Goal: Information Seeking & Learning: Learn about a topic

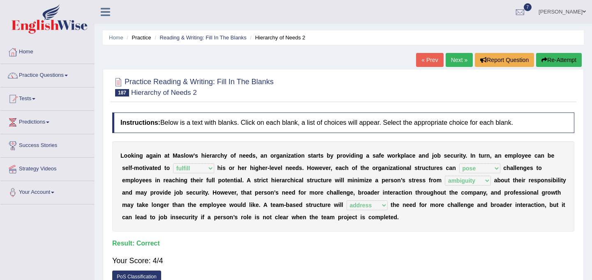
select select "fulfill"
select select "pose"
select select "ambiguity"
select select "address"
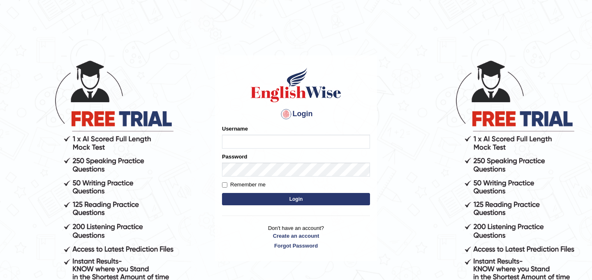
type input "JyotiJ"
click at [278, 200] on button "Login" at bounding box center [296, 199] width 148 height 12
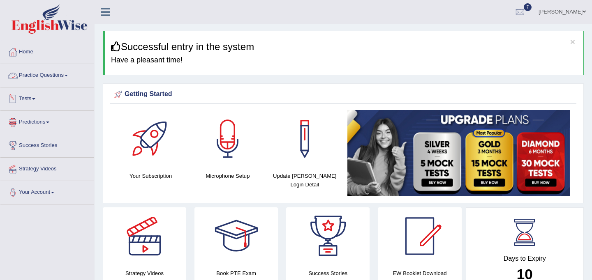
click at [64, 73] on link "Practice Questions" at bounding box center [47, 74] width 94 height 21
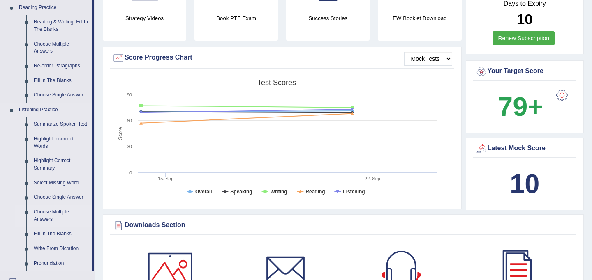
scroll to position [254, 0]
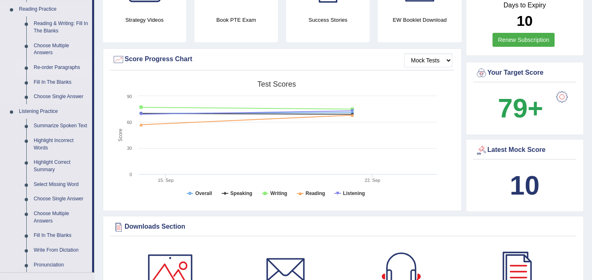
click at [65, 69] on link "Re-order Paragraphs" at bounding box center [61, 67] width 62 height 15
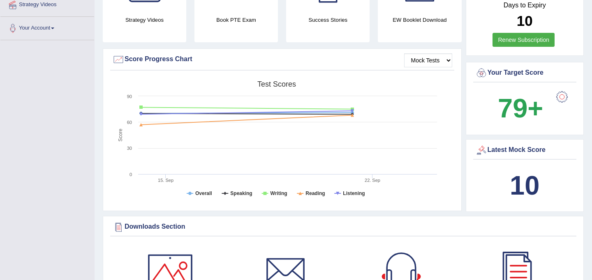
scroll to position [118, 0]
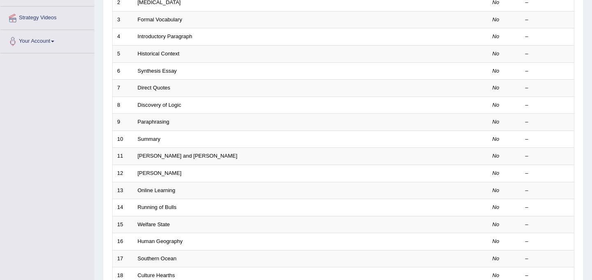
scroll to position [264, 0]
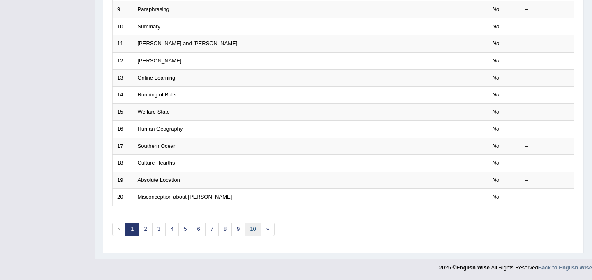
click at [253, 233] on link "10" at bounding box center [253, 230] width 16 height 14
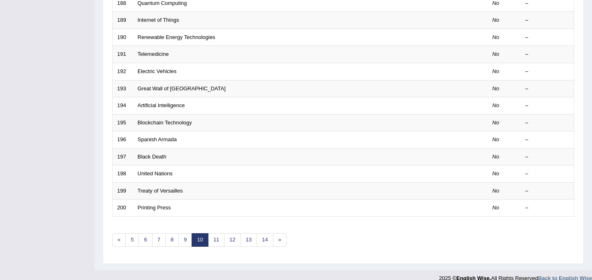
scroll to position [264, 0]
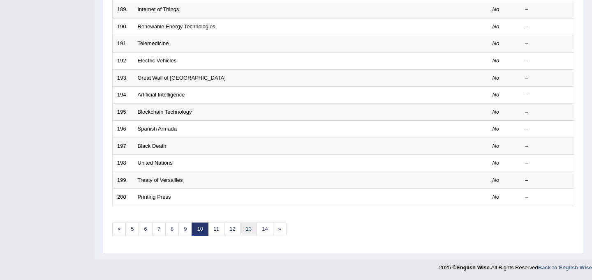
click at [252, 228] on link "13" at bounding box center [248, 230] width 16 height 14
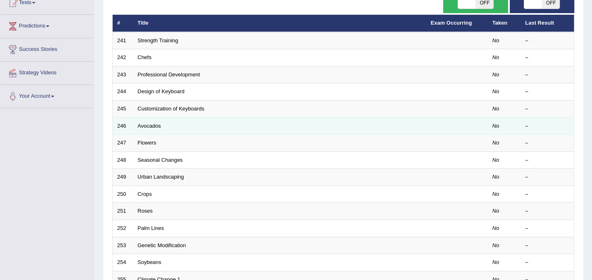
scroll to position [264, 0]
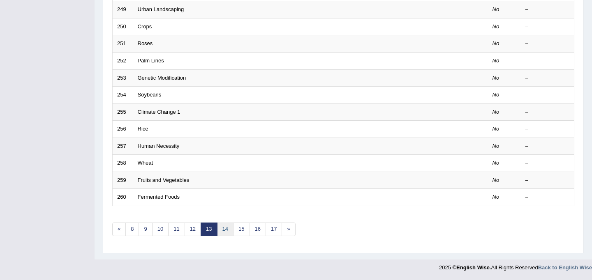
click at [222, 229] on link "14" at bounding box center [225, 230] width 16 height 14
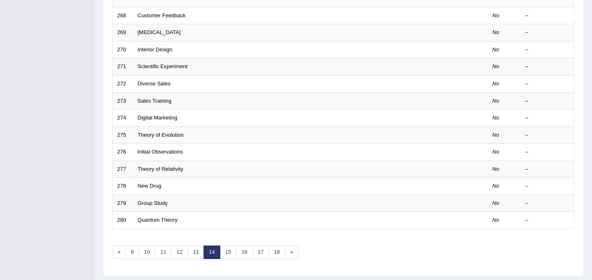
scroll to position [264, 0]
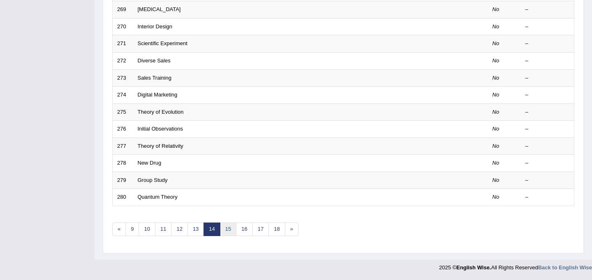
click at [228, 229] on link "15" at bounding box center [228, 230] width 16 height 14
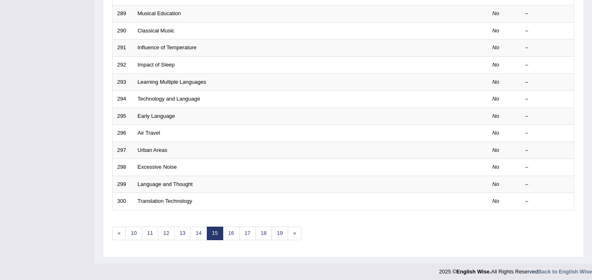
scroll to position [264, 0]
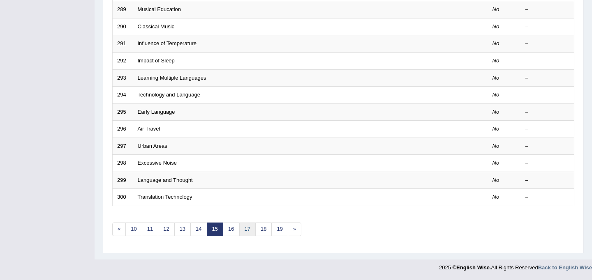
click at [247, 230] on link "17" at bounding box center [247, 230] width 16 height 14
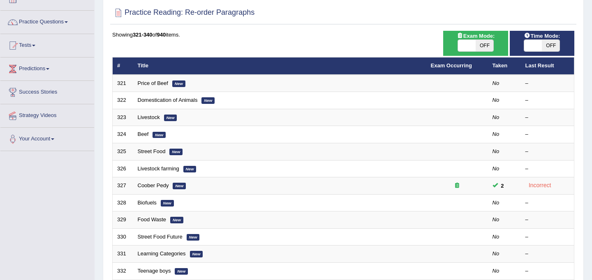
scroll to position [52, 0]
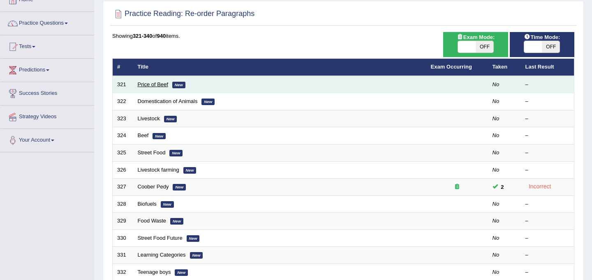
click at [150, 85] on link "Price of Beef" at bounding box center [153, 84] width 30 height 6
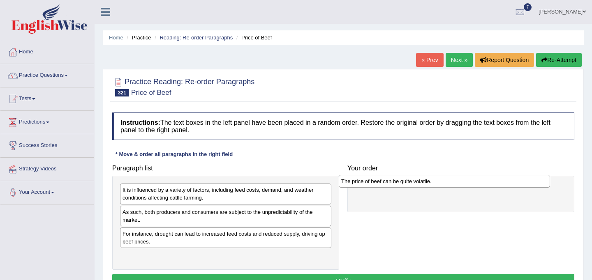
drag, startPoint x: 190, startPoint y: 256, endPoint x: 409, endPoint y: 182, distance: 231.3
click at [409, 182] on div "The price of beef can be quite volatile." at bounding box center [444, 181] width 211 height 13
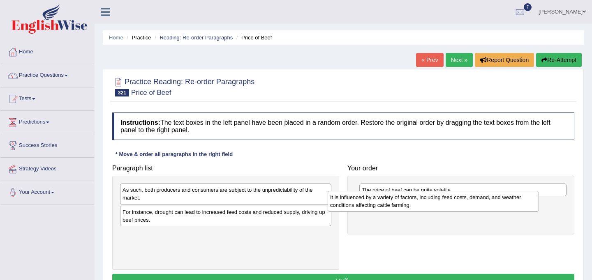
drag, startPoint x: 219, startPoint y: 196, endPoint x: 426, endPoint y: 203, distance: 207.7
click at [426, 203] on div "It is influenced by a variety of factors, including feed costs, demand, and wea…" at bounding box center [433, 201] width 211 height 21
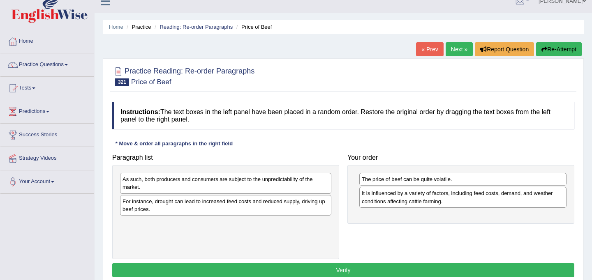
scroll to position [11, 0]
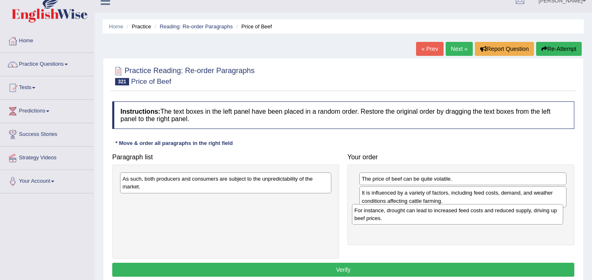
drag, startPoint x: 225, startPoint y: 207, endPoint x: 457, endPoint y: 216, distance: 232.4
click at [457, 216] on div "For instance, drought can lead to increased feed costs and reduced supply, driv…" at bounding box center [457, 214] width 211 height 21
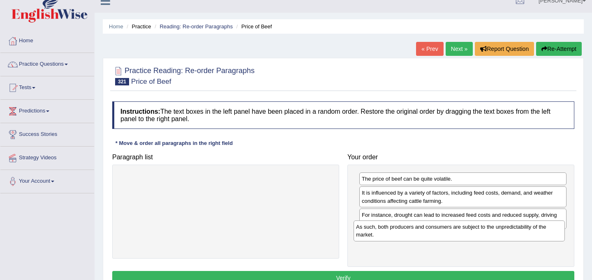
drag, startPoint x: 227, startPoint y: 181, endPoint x: 460, endPoint y: 229, distance: 238.2
click at [460, 229] on div "As such, both producers and consumers are subject to the unpredictability of th…" at bounding box center [458, 231] width 211 height 21
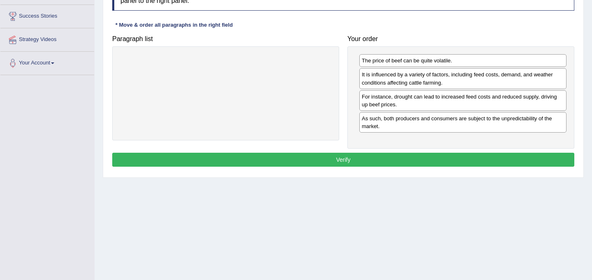
scroll to position [151, 0]
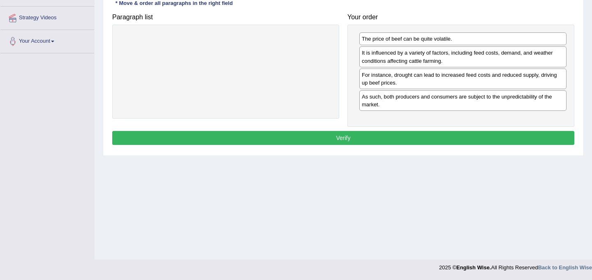
click at [388, 136] on button "Verify" at bounding box center [343, 138] width 462 height 14
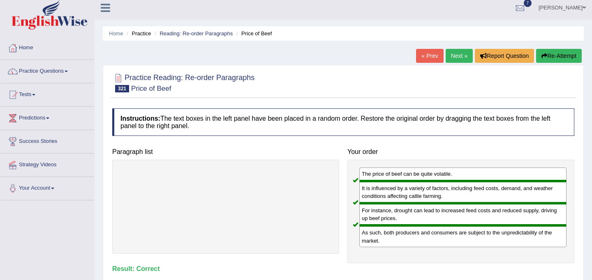
scroll to position [0, 0]
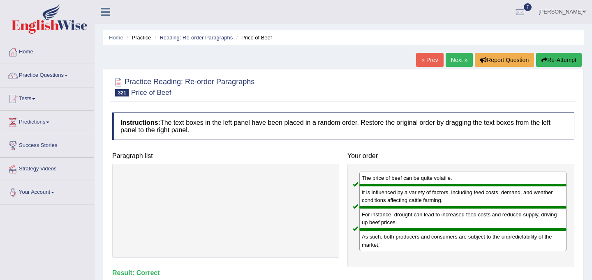
click at [453, 61] on link "Next »" at bounding box center [458, 60] width 27 height 14
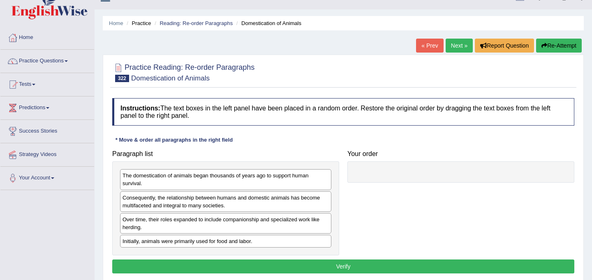
scroll to position [16, 0]
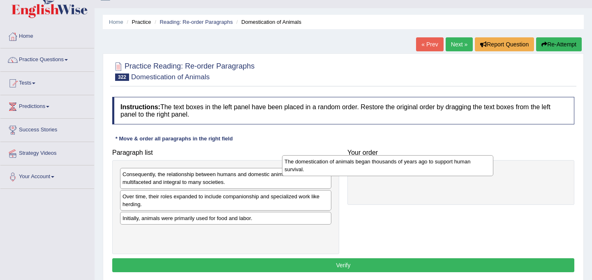
drag, startPoint x: 256, startPoint y: 181, endPoint x: 418, endPoint y: 168, distance: 162.8
click at [418, 168] on div "The domestication of animals began thousands of years ago to support human surv…" at bounding box center [387, 165] width 211 height 21
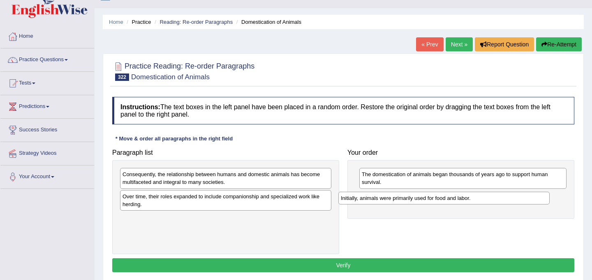
drag, startPoint x: 218, startPoint y: 220, endPoint x: 436, endPoint y: 200, distance: 219.1
click at [436, 200] on div "Initially, animals were primarily used for food and labor." at bounding box center [443, 198] width 211 height 13
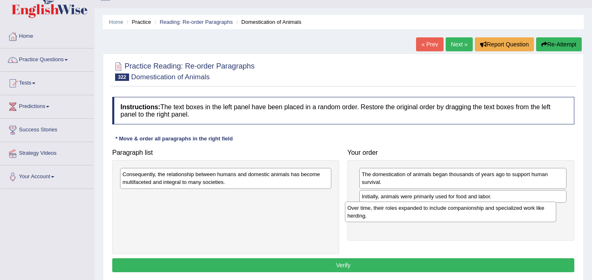
drag, startPoint x: 265, startPoint y: 205, endPoint x: 490, endPoint y: 216, distance: 225.1
click at [490, 216] on div "Over time, their roles expanded to include companionship and specialized work l…" at bounding box center [450, 212] width 211 height 21
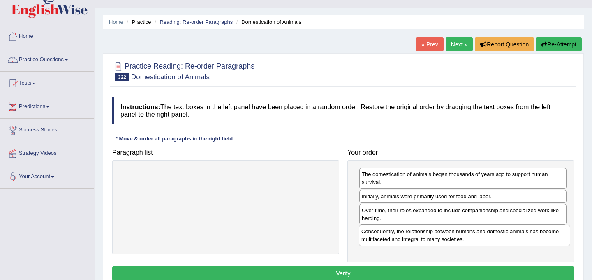
drag, startPoint x: 252, startPoint y: 179, endPoint x: 491, endPoint y: 236, distance: 245.5
click at [491, 236] on div "Consequently, the relationship between humans and domestic animals has become m…" at bounding box center [464, 235] width 211 height 21
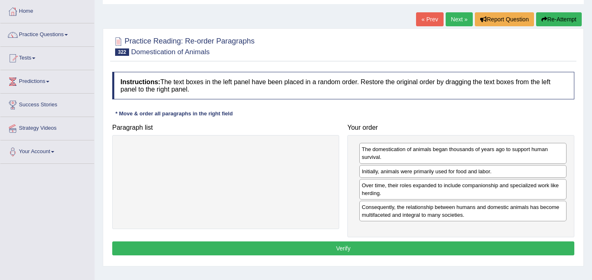
scroll to position [48, 0]
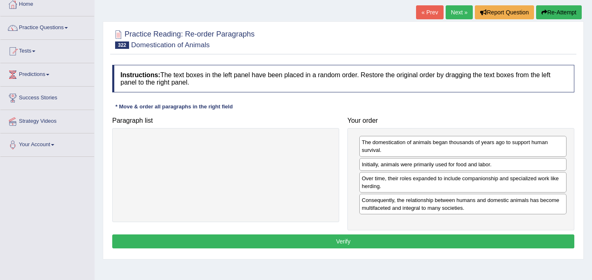
click at [418, 240] on button "Verify" at bounding box center [343, 242] width 462 height 14
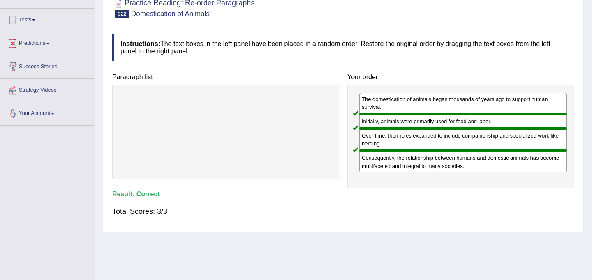
scroll to position [0, 0]
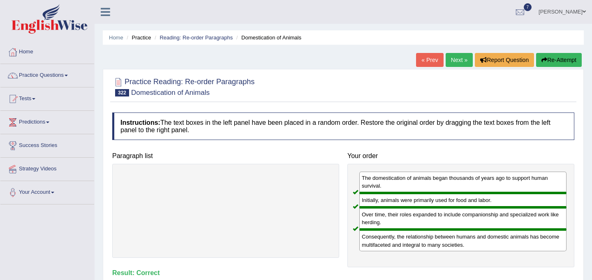
click at [457, 57] on link "Next »" at bounding box center [458, 60] width 27 height 14
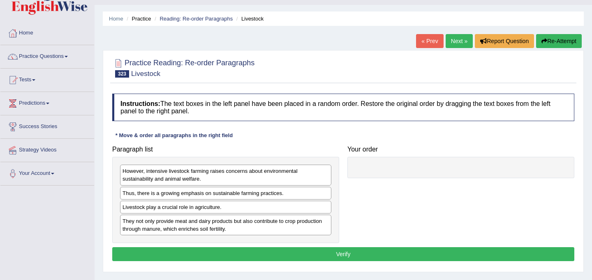
scroll to position [21, 0]
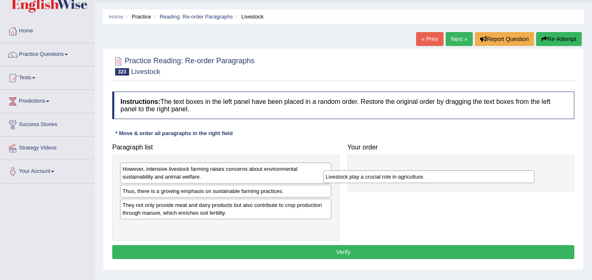
drag, startPoint x: 193, startPoint y: 206, endPoint x: 396, endPoint y: 178, distance: 205.0
click at [396, 178] on div "Livestock play a crucial role in agriculture." at bounding box center [428, 177] width 211 height 13
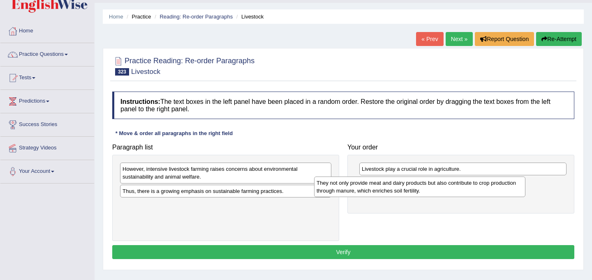
drag, startPoint x: 253, startPoint y: 210, endPoint x: 447, endPoint y: 188, distance: 195.2
click at [447, 188] on div "They not only provide meat and dairy products but also contribute to crop produ…" at bounding box center [419, 187] width 211 height 21
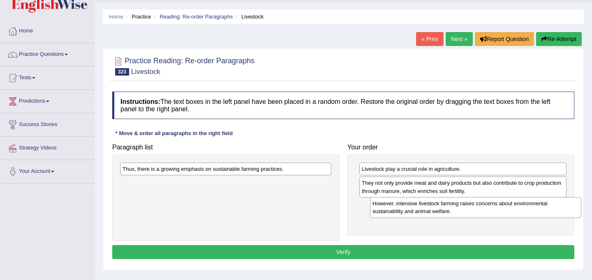
drag, startPoint x: 252, startPoint y: 173, endPoint x: 501, endPoint y: 208, distance: 252.2
click at [501, 208] on div "However, intensive livestock farming raises concerns about environmental sustai…" at bounding box center [475, 207] width 211 height 21
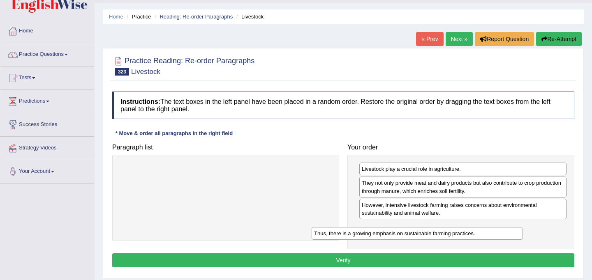
drag, startPoint x: 209, startPoint y: 171, endPoint x: 404, endPoint y: 233, distance: 204.6
click at [404, 233] on div "Thus, there is a growing emphasis on sustainable farming practices." at bounding box center [417, 233] width 211 height 13
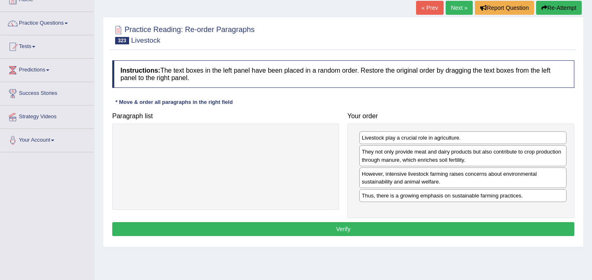
scroll to position [54, 0]
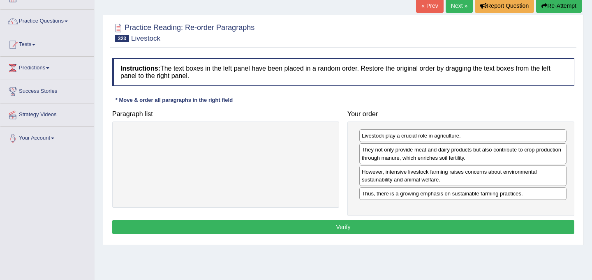
click at [324, 230] on button "Verify" at bounding box center [343, 227] width 462 height 14
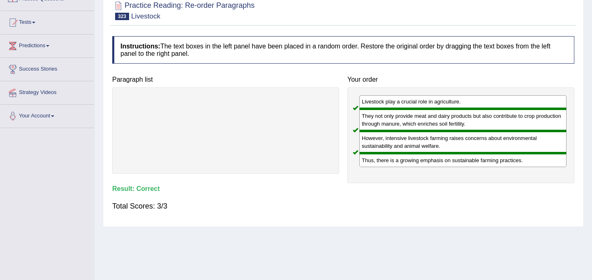
scroll to position [0, 0]
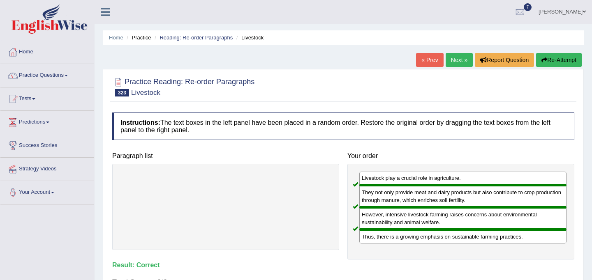
click at [457, 64] on link "Next »" at bounding box center [458, 60] width 27 height 14
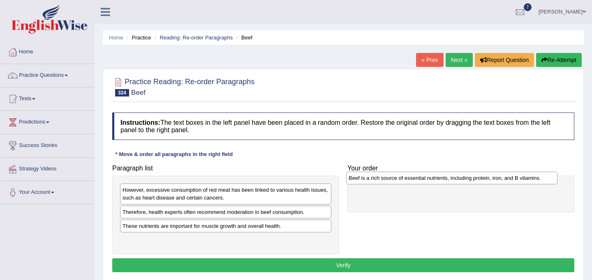
drag, startPoint x: 199, startPoint y: 228, endPoint x: 425, endPoint y: 180, distance: 231.1
click at [425, 180] on div "Beef is a rich source of essential nutrients, including protein, iron, and B vi…" at bounding box center [451, 178] width 211 height 13
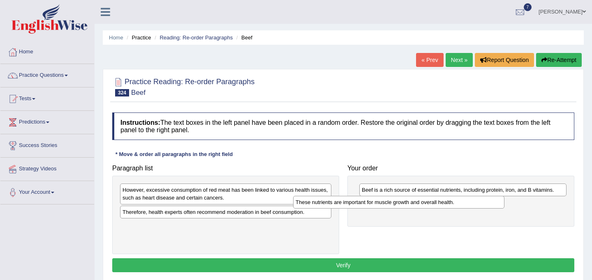
drag, startPoint x: 230, startPoint y: 229, endPoint x: 406, endPoint y: 205, distance: 177.6
click at [406, 205] on div "These nutrients are important for muscle growth and overall health." at bounding box center [398, 202] width 211 height 13
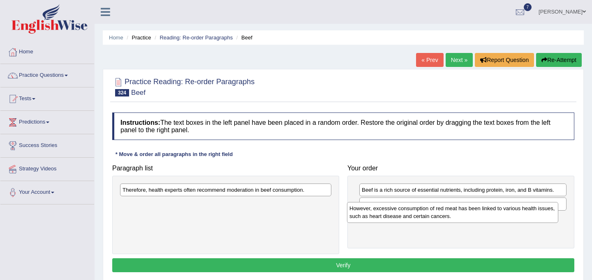
drag, startPoint x: 216, startPoint y: 195, endPoint x: 446, endPoint y: 214, distance: 230.9
click at [446, 214] on div "However, excessive consumption of red meat has been linked to various health is…" at bounding box center [452, 212] width 211 height 21
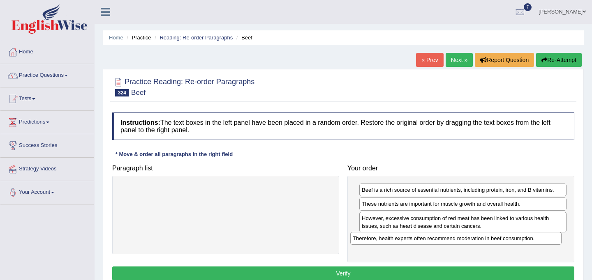
drag, startPoint x: 222, startPoint y: 192, endPoint x: 452, endPoint y: 240, distance: 235.6
click at [452, 240] on div "Therefore, health experts often recommend moderation in beef consumption." at bounding box center [455, 238] width 211 height 13
click at [395, 270] on button "Verify" at bounding box center [343, 274] width 462 height 14
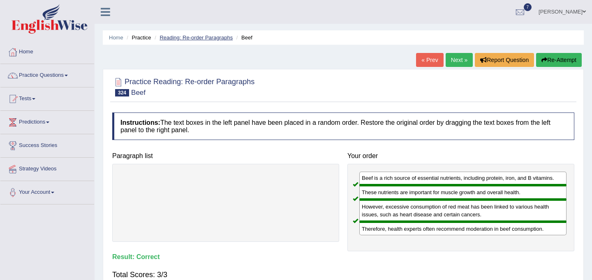
click at [213, 37] on link "Reading: Re-order Paragraphs" at bounding box center [195, 38] width 73 height 6
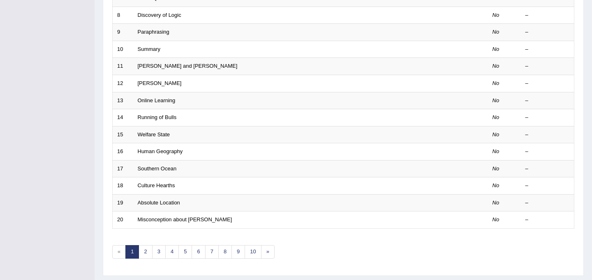
scroll to position [264, 0]
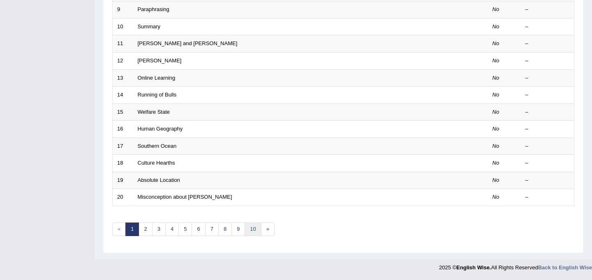
click at [255, 231] on link "10" at bounding box center [253, 230] width 16 height 14
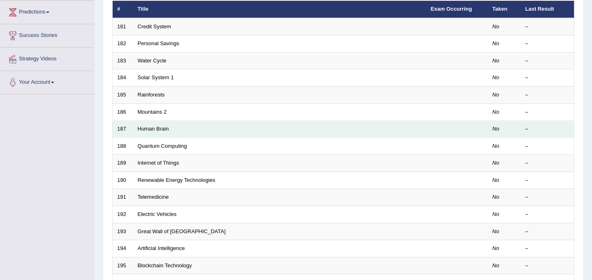
scroll to position [264, 0]
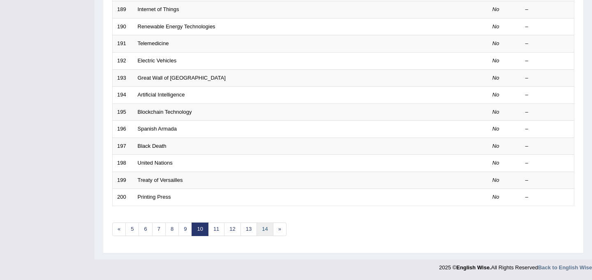
click at [268, 231] on link "14" at bounding box center [264, 230] width 16 height 14
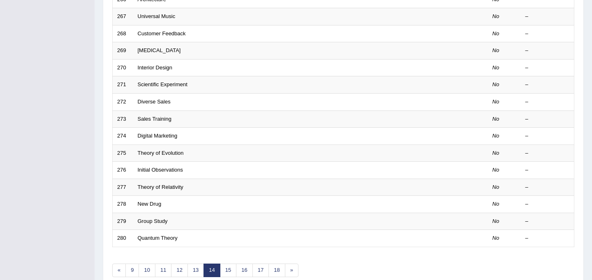
scroll to position [264, 0]
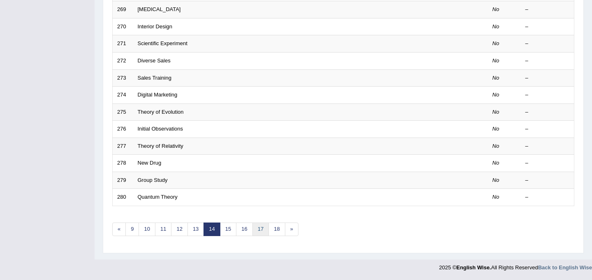
click at [264, 229] on link "17" at bounding box center [260, 230] width 16 height 14
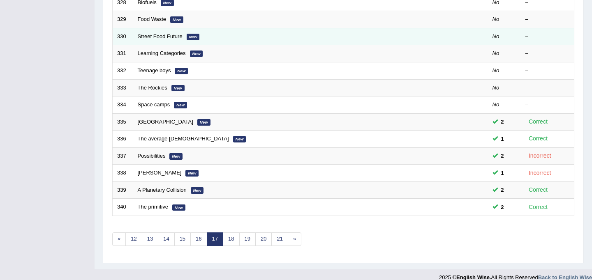
scroll to position [253, 0]
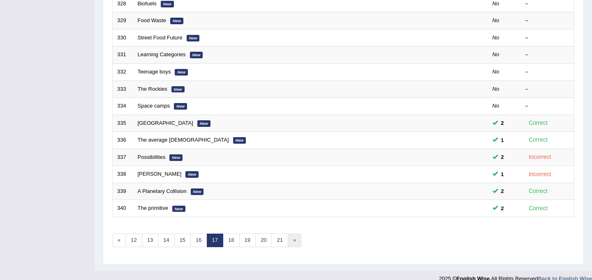
click at [291, 240] on link "»" at bounding box center [295, 241] width 14 height 14
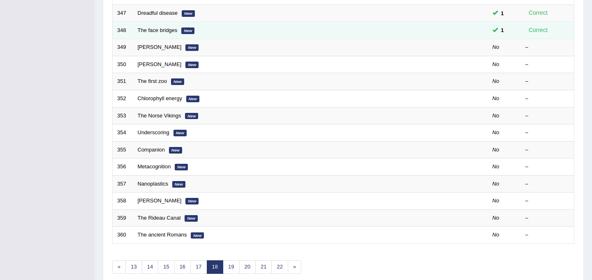
scroll to position [226, 0]
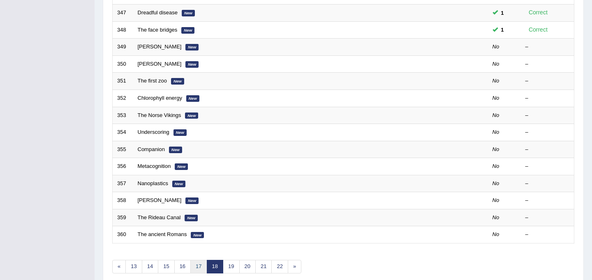
click at [202, 272] on link "17" at bounding box center [198, 267] width 16 height 14
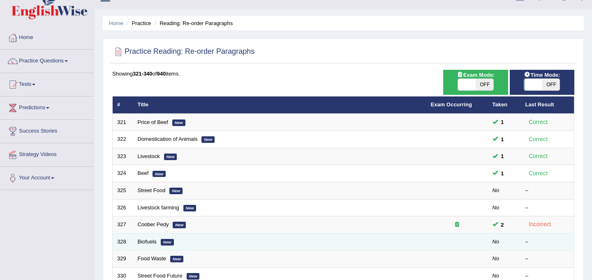
scroll to position [14, 0]
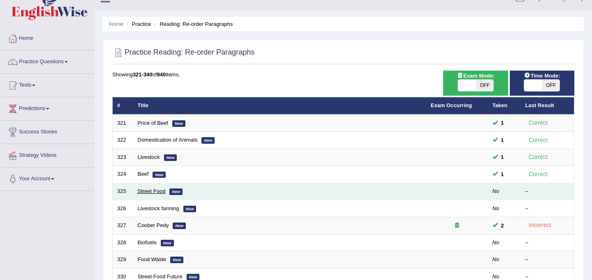
click at [162, 194] on link "Street Food" at bounding box center [152, 191] width 28 height 6
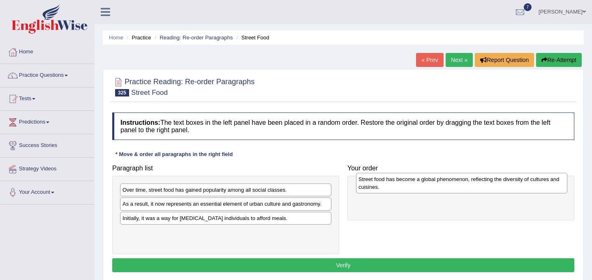
drag, startPoint x: 195, startPoint y: 235, endPoint x: 430, endPoint y: 182, distance: 241.0
click at [430, 182] on div "Street food has become a global phenomenon, reflecting the diversity of culture…" at bounding box center [461, 183] width 211 height 21
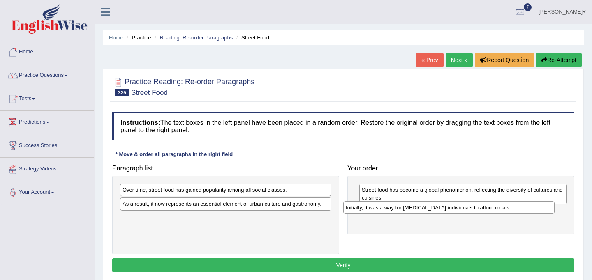
drag, startPoint x: 239, startPoint y: 224, endPoint x: 462, endPoint y: 214, distance: 223.4
click at [462, 214] on div "Initially, it was a way for low-income individuals to afford meals." at bounding box center [448, 207] width 211 height 13
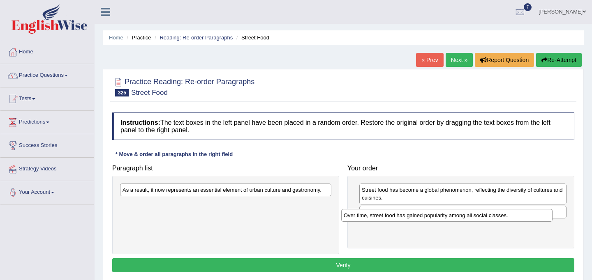
drag, startPoint x: 188, startPoint y: 187, endPoint x: 409, endPoint y: 212, distance: 222.6
click at [409, 212] on div "Over time, street food has gained popularity among all social classes." at bounding box center [446, 215] width 211 height 13
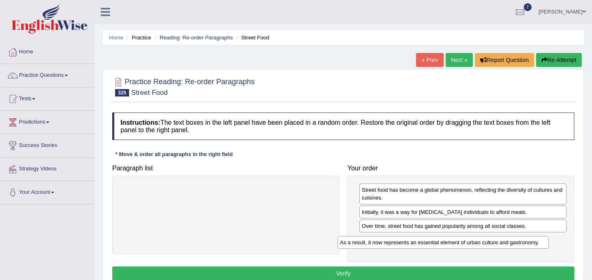
drag, startPoint x: 187, startPoint y: 191, endPoint x: 404, endPoint y: 244, distance: 224.1
click at [404, 244] on div "As a result, it now represents an essential element of urban culture and gastro…" at bounding box center [442, 242] width 211 height 13
click at [361, 275] on button "Verify" at bounding box center [343, 274] width 462 height 14
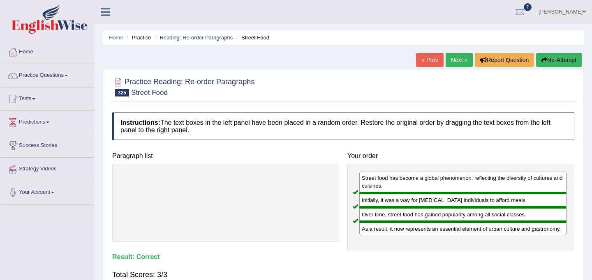
click at [458, 57] on link "Next »" at bounding box center [458, 60] width 27 height 14
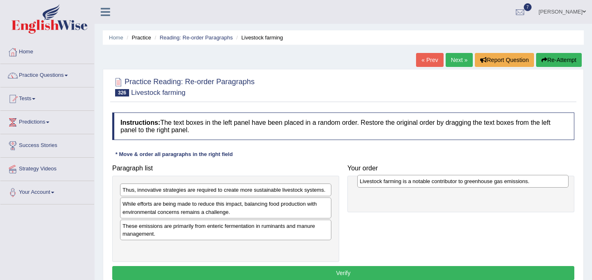
drag, startPoint x: 213, startPoint y: 192, endPoint x: 450, endPoint y: 183, distance: 237.3
click at [450, 183] on div "Livestock farming is a notable contributor to greenhouse gas emissions." at bounding box center [462, 181] width 211 height 13
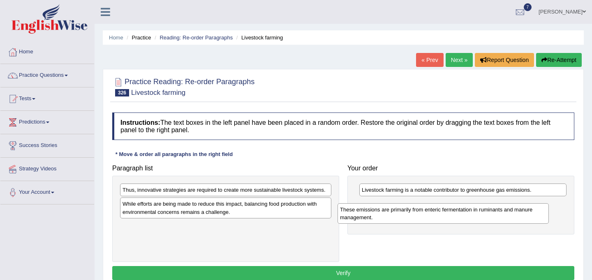
drag, startPoint x: 238, startPoint y: 231, endPoint x: 457, endPoint y: 211, distance: 220.4
click at [457, 211] on div "These emissions are primarily from enteric fermentation in ruminants and manure…" at bounding box center [442, 213] width 211 height 21
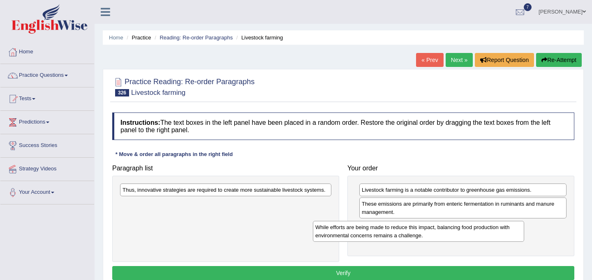
drag, startPoint x: 201, startPoint y: 209, endPoint x: 394, endPoint y: 232, distance: 194.9
click at [394, 232] on div "While efforts are being made to reduce this impact, balancing food production w…" at bounding box center [418, 231] width 211 height 21
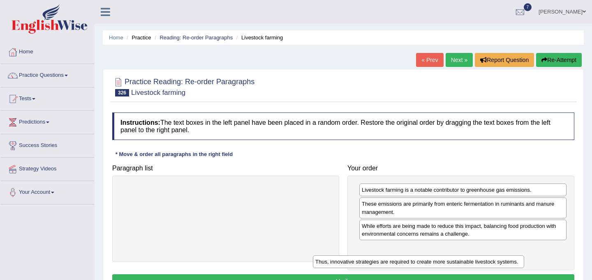
drag, startPoint x: 176, startPoint y: 192, endPoint x: 374, endPoint y: 261, distance: 209.5
click at [374, 261] on div "Thus, innovative strategies are required to create more sustainable livestock s…" at bounding box center [418, 262] width 211 height 13
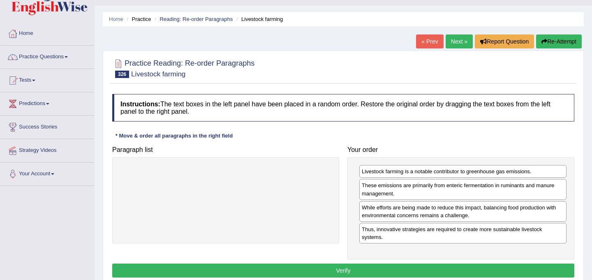
scroll to position [19, 0]
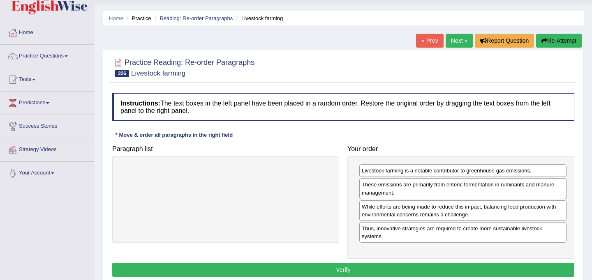
click at [345, 272] on button "Verify" at bounding box center [343, 270] width 462 height 14
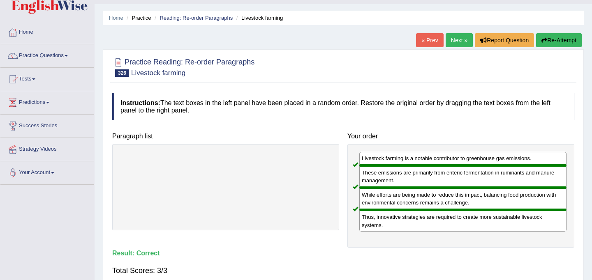
scroll to position [0, 0]
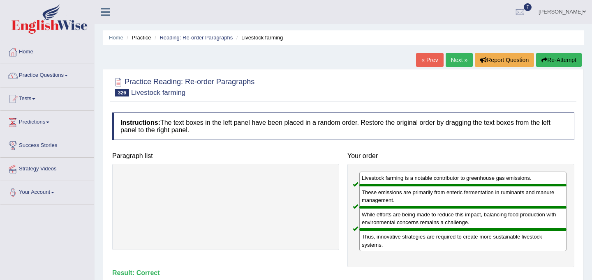
click at [453, 60] on link "Next »" at bounding box center [458, 60] width 27 height 14
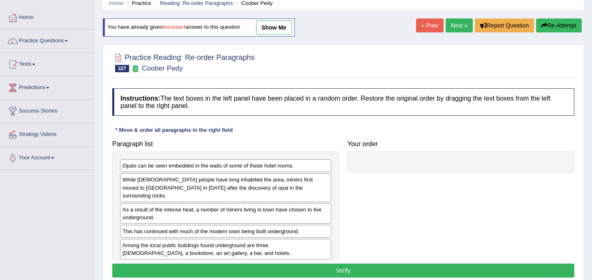
scroll to position [35, 0]
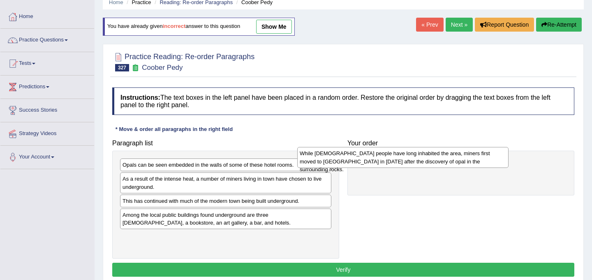
drag, startPoint x: 225, startPoint y: 183, endPoint x: 402, endPoint y: 157, distance: 179.4
click at [402, 157] on div "While [DEMOGRAPHIC_DATA] people have long inhabited the area, miners first move…" at bounding box center [402, 157] width 211 height 21
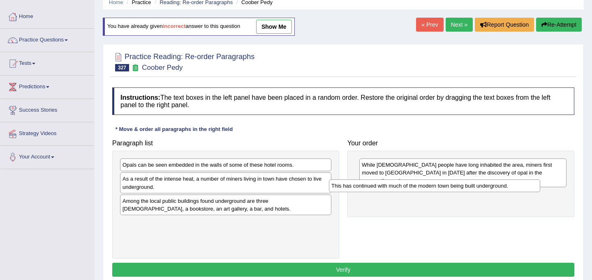
drag, startPoint x: 244, startPoint y: 200, endPoint x: 452, endPoint y: 185, distance: 209.3
click at [452, 185] on div "This has continued with much of the modern town being built underground." at bounding box center [434, 186] width 211 height 13
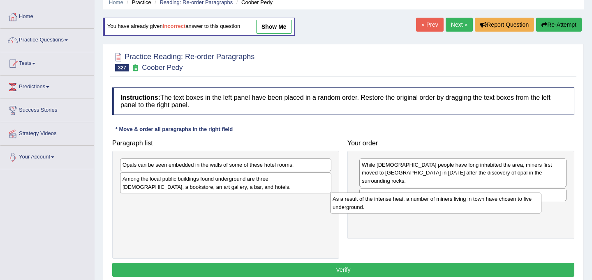
drag, startPoint x: 235, startPoint y: 185, endPoint x: 445, endPoint y: 205, distance: 211.0
click at [445, 205] on div "As a result of the intense heat, a number of miners living in town have chosen …" at bounding box center [435, 203] width 211 height 21
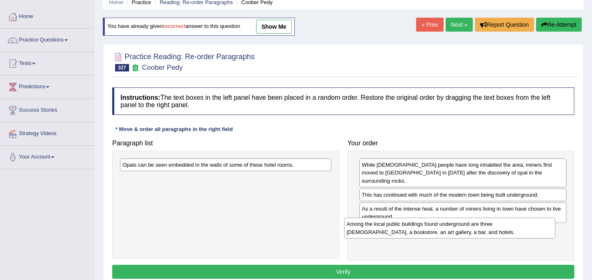
drag, startPoint x: 240, startPoint y: 185, endPoint x: 465, endPoint y: 230, distance: 228.8
click at [465, 230] on div "Among the local public buildings found underground are three [DEMOGRAPHIC_DATA]…" at bounding box center [449, 228] width 211 height 21
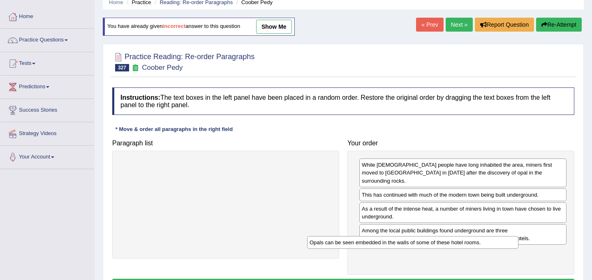
drag, startPoint x: 270, startPoint y: 168, endPoint x: 457, endPoint y: 246, distance: 202.7
click at [457, 246] on div "Opals can be seen embedded in the walls of some of these hotel rooms." at bounding box center [412, 242] width 211 height 13
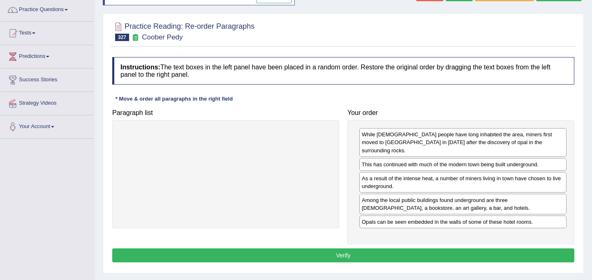
scroll to position [65, 0]
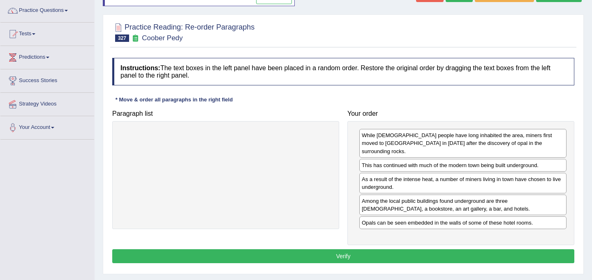
click at [415, 249] on button "Verify" at bounding box center [343, 256] width 462 height 14
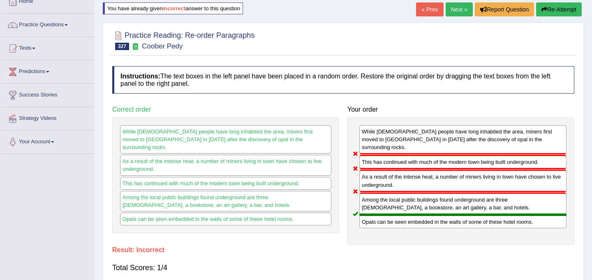
scroll to position [0, 0]
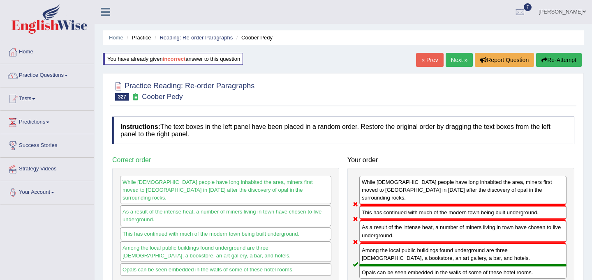
click at [551, 63] on button "Re-Attempt" at bounding box center [559, 60] width 46 height 14
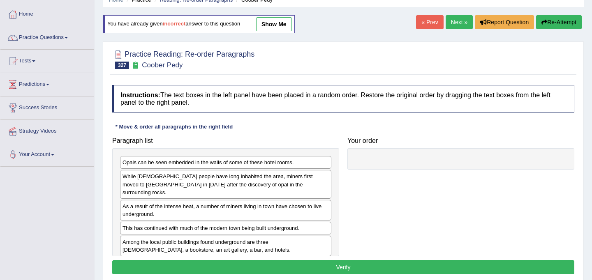
scroll to position [45, 0]
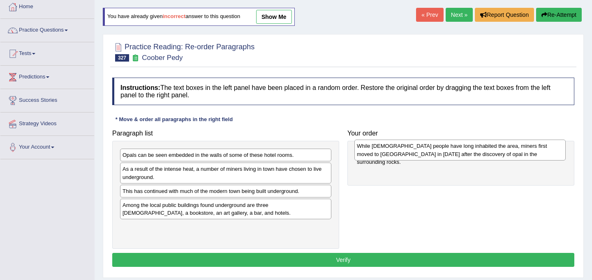
drag, startPoint x: 257, startPoint y: 177, endPoint x: 491, endPoint y: 153, distance: 234.6
click at [491, 153] on div "While [DEMOGRAPHIC_DATA] people have long inhabited the area, miners first move…" at bounding box center [459, 150] width 211 height 21
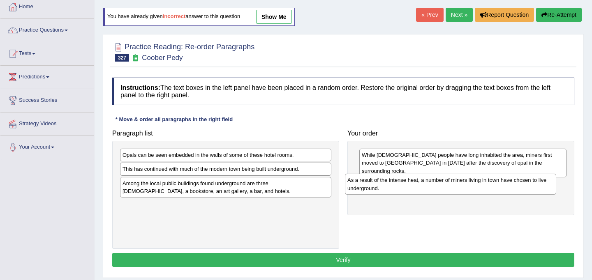
drag, startPoint x: 226, startPoint y: 180, endPoint x: 451, endPoint y: 182, distance: 224.8
click at [451, 182] on div "As a result of the intense heat, a number of miners living in town have chosen …" at bounding box center [450, 184] width 211 height 21
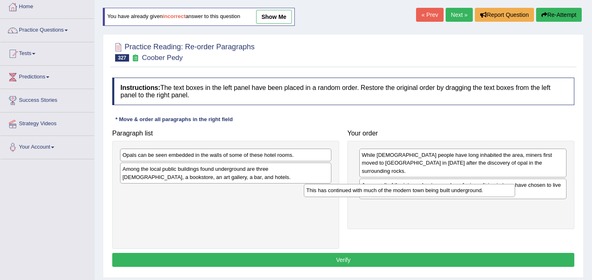
drag, startPoint x: 226, startPoint y: 171, endPoint x: 410, endPoint y: 193, distance: 184.9
click at [410, 193] on div "This has continued with much of the modern town being built underground." at bounding box center [409, 190] width 211 height 13
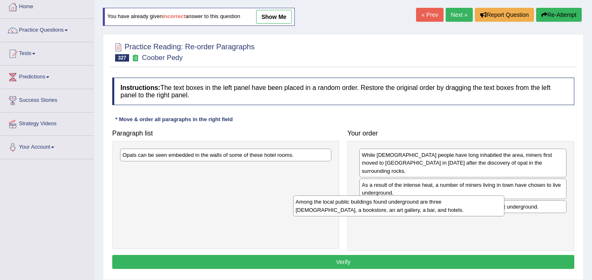
drag, startPoint x: 203, startPoint y: 174, endPoint x: 380, endPoint y: 206, distance: 179.6
click at [380, 206] on div "Among the local public buildings found underground are three [DEMOGRAPHIC_DATA]…" at bounding box center [398, 206] width 211 height 21
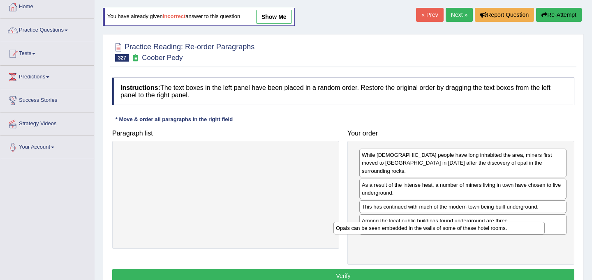
drag, startPoint x: 216, startPoint y: 155, endPoint x: 430, endPoint y: 229, distance: 226.0
click at [430, 229] on div "Opals can be seen embedded in the walls of some of these hotel rooms." at bounding box center [438, 228] width 211 height 13
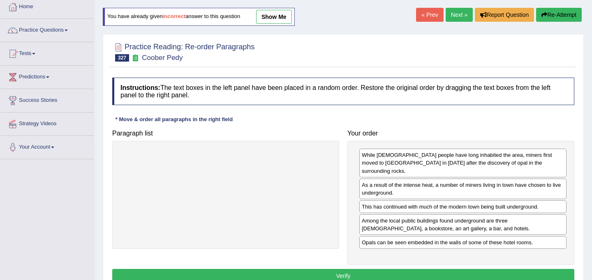
click at [353, 269] on button "Verify" at bounding box center [343, 276] width 462 height 14
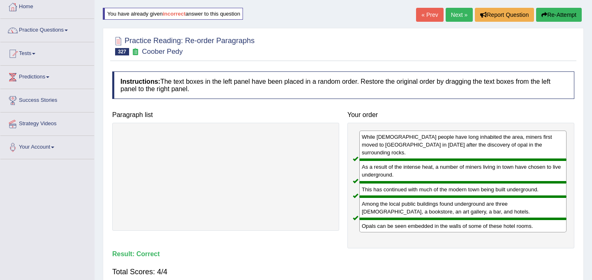
scroll to position [42, 0]
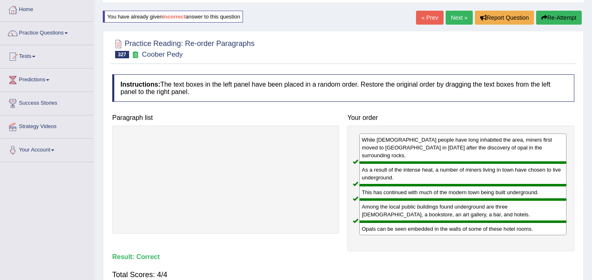
click at [454, 18] on link "Next »" at bounding box center [458, 18] width 27 height 14
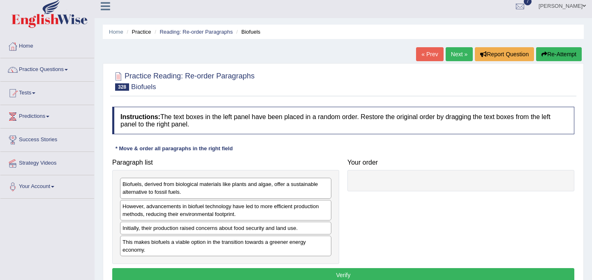
scroll to position [11, 0]
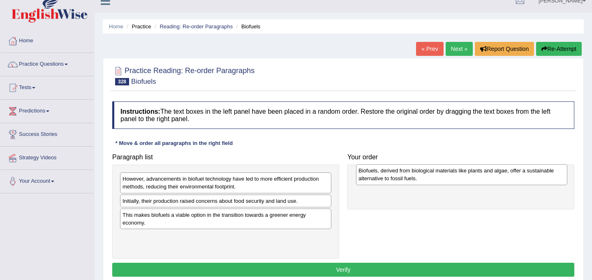
drag, startPoint x: 224, startPoint y: 183, endPoint x: 459, endPoint y: 175, distance: 236.0
click at [459, 175] on div "Biofuels, derived from biological materials like plants and algae, offer a sust…" at bounding box center [461, 174] width 211 height 21
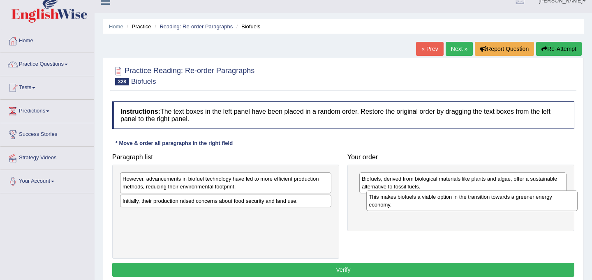
drag, startPoint x: 244, startPoint y: 219, endPoint x: 490, endPoint y: 200, distance: 246.9
click at [490, 200] on div "This makes biofuels a viable option in the transition towards a greener energy …" at bounding box center [471, 201] width 211 height 21
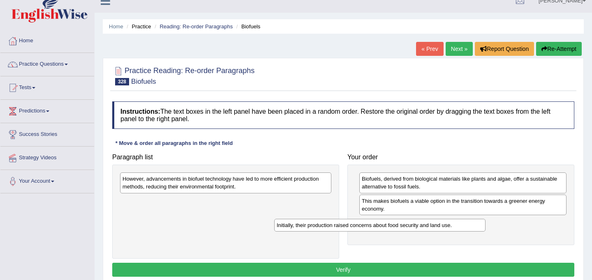
drag, startPoint x: 219, startPoint y: 204, endPoint x: 373, endPoint y: 228, distance: 156.0
click at [373, 228] on div "Initially, their production raised concerns about food security and land use." at bounding box center [379, 225] width 211 height 13
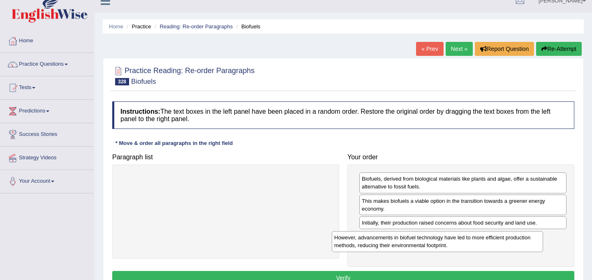
drag, startPoint x: 206, startPoint y: 181, endPoint x: 418, endPoint y: 240, distance: 219.6
click at [418, 240] on div "However, advancements in biofuel technology have led to more efficient producti…" at bounding box center [437, 241] width 211 height 21
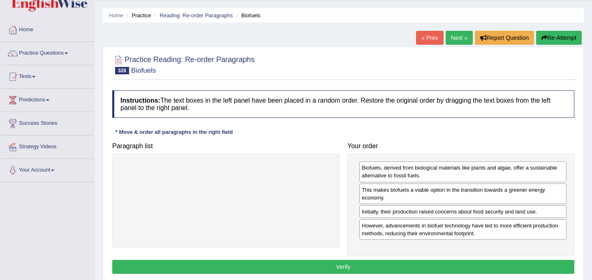
scroll to position [24, 0]
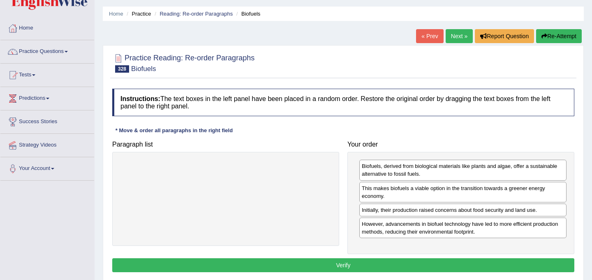
click at [395, 264] on button "Verify" at bounding box center [343, 265] width 462 height 14
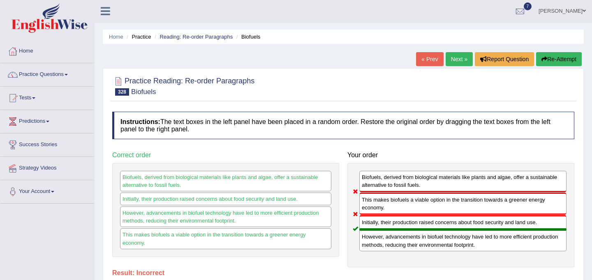
scroll to position [0, 0]
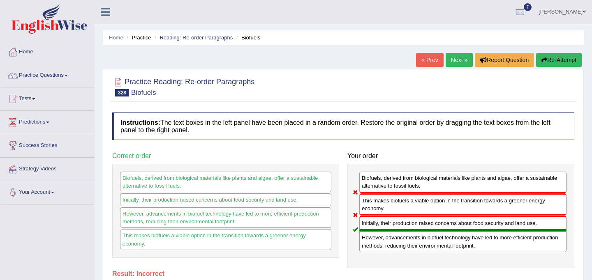
click at [558, 58] on button "Re-Attempt" at bounding box center [559, 60] width 46 height 14
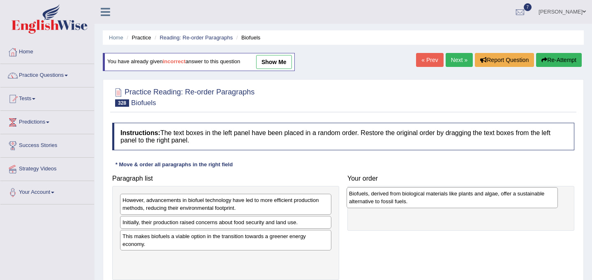
drag, startPoint x: 210, startPoint y: 208, endPoint x: 436, endPoint y: 201, distance: 226.5
click at [436, 201] on div "Biofuels, derived from biological materials like plants and algae, offer a sust…" at bounding box center [451, 197] width 211 height 21
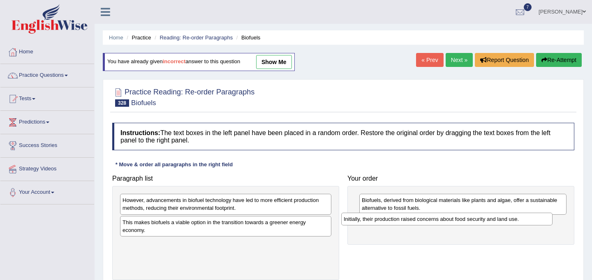
drag, startPoint x: 233, startPoint y: 226, endPoint x: 454, endPoint y: 223, distance: 221.1
click at [454, 223] on div "Initially, their production raised concerns about food security and land use." at bounding box center [446, 219] width 211 height 13
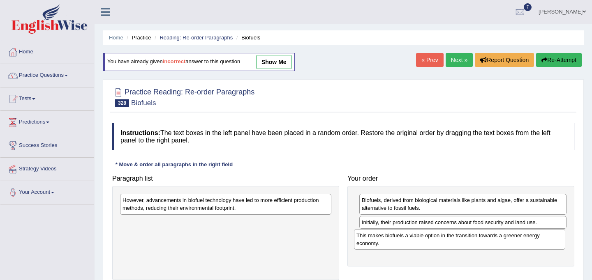
drag, startPoint x: 257, startPoint y: 231, endPoint x: 492, endPoint y: 243, distance: 235.4
click at [492, 243] on div "This makes biofuels a viable option in the transition towards a greener energy …" at bounding box center [459, 239] width 211 height 21
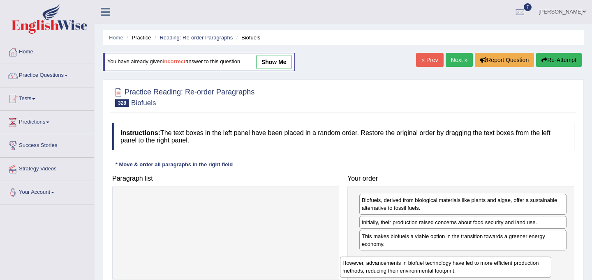
drag, startPoint x: 252, startPoint y: 207, endPoint x: 474, endPoint y: 267, distance: 229.8
click at [474, 267] on div "However, advancements in biofuel technology have led to more efficient producti…" at bounding box center [445, 267] width 211 height 21
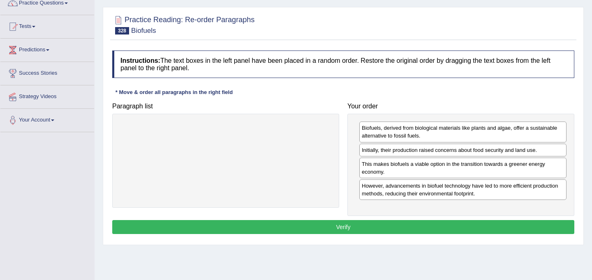
scroll to position [75, 0]
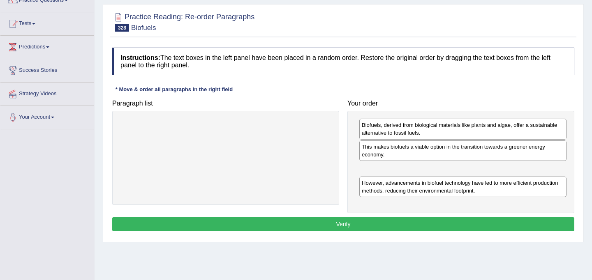
drag, startPoint x: 419, startPoint y: 164, endPoint x: 418, endPoint y: 150, distance: 14.8
click at [418, 150] on div "This makes biofuels a viable option in the transition towards a greener energy …" at bounding box center [462, 151] width 207 height 21
drag, startPoint x: 419, startPoint y: 167, endPoint x: 420, endPoint y: 150, distance: 17.3
click at [420, 150] on div "This makes biofuels a viable option in the transition towards a greener energy …" at bounding box center [463, 148] width 207 height 21
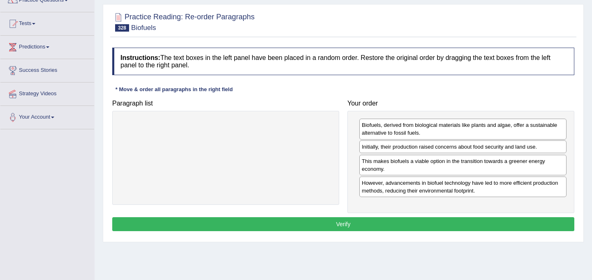
drag, startPoint x: 419, startPoint y: 171, endPoint x: 419, endPoint y: 148, distance: 22.2
click at [419, 148] on div "Initially, their production raised concerns about food security and land use." at bounding box center [462, 147] width 207 height 13
click at [409, 228] on button "Verify" at bounding box center [343, 224] width 462 height 14
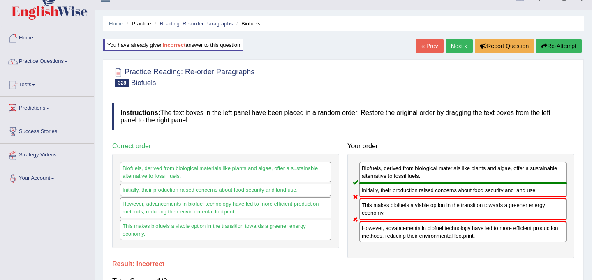
scroll to position [0, 0]
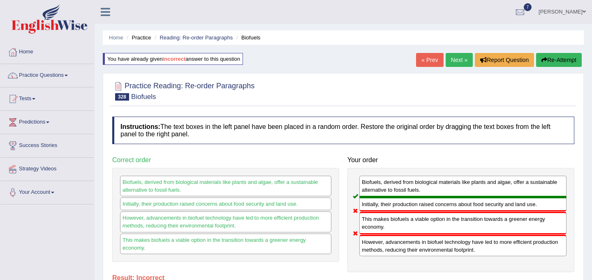
click at [560, 60] on button "Re-Attempt" at bounding box center [559, 60] width 46 height 14
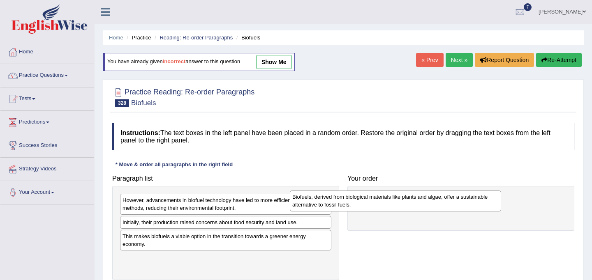
drag, startPoint x: 278, startPoint y: 205, endPoint x: 453, endPoint y: 195, distance: 175.8
click at [453, 194] on div "Biofuels, derived from biological materials like plants and algae, offer a sust…" at bounding box center [395, 201] width 211 height 21
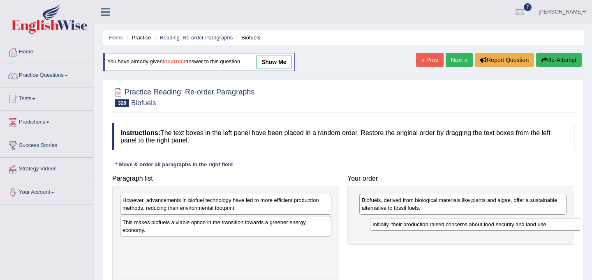
drag, startPoint x: 263, startPoint y: 223, endPoint x: 512, endPoint y: 225, distance: 249.9
click at [512, 225] on div "Initially, their production raised concerns about food security and land use." at bounding box center [475, 224] width 211 height 13
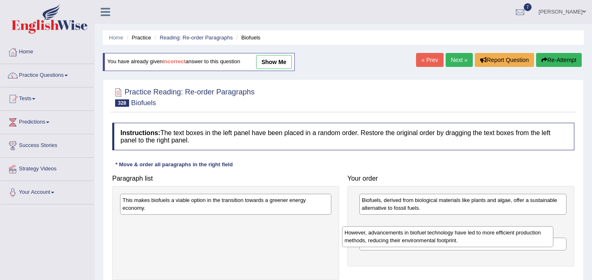
drag, startPoint x: 303, startPoint y: 208, endPoint x: 525, endPoint y: 241, distance: 224.3
click at [525, 241] on div "However, advancements in biofuel technology have led to more efficient producti…" at bounding box center [447, 236] width 211 height 21
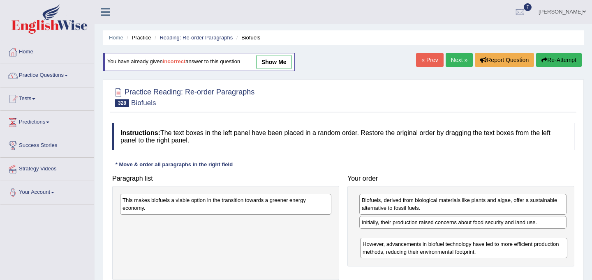
drag, startPoint x: 496, startPoint y: 225, endPoint x: 494, endPoint y: 237, distance: 12.3
click at [494, 238] on div "However, advancements in biofuel technology have led to more efficient producti…" at bounding box center [463, 248] width 207 height 21
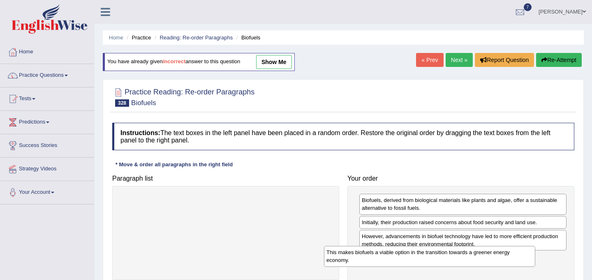
drag, startPoint x: 214, startPoint y: 204, endPoint x: 418, endPoint y: 256, distance: 210.8
click at [418, 256] on div "This makes biofuels a viable option in the transition towards a greener energy …" at bounding box center [429, 256] width 211 height 21
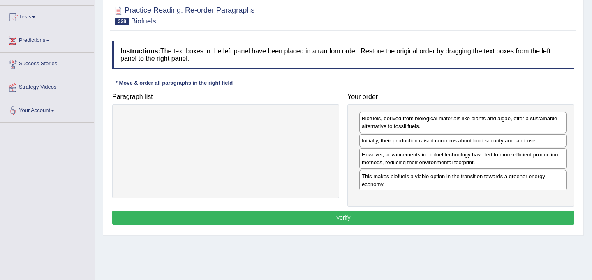
scroll to position [96, 0]
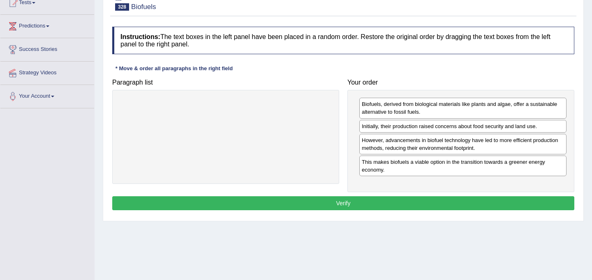
click at [368, 202] on button "Verify" at bounding box center [343, 203] width 462 height 14
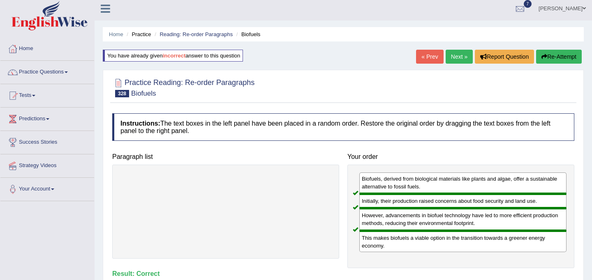
scroll to position [0, 0]
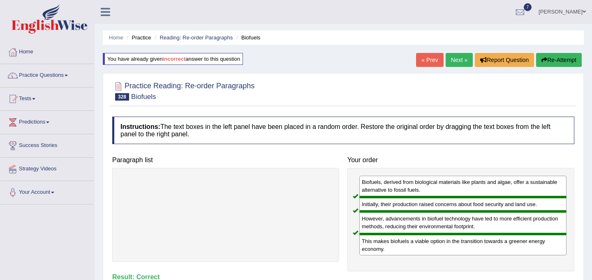
click at [457, 55] on link "Next »" at bounding box center [458, 60] width 27 height 14
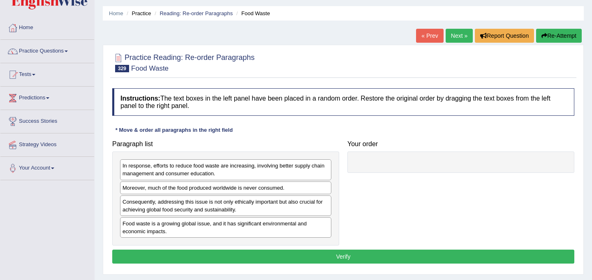
scroll to position [26, 0]
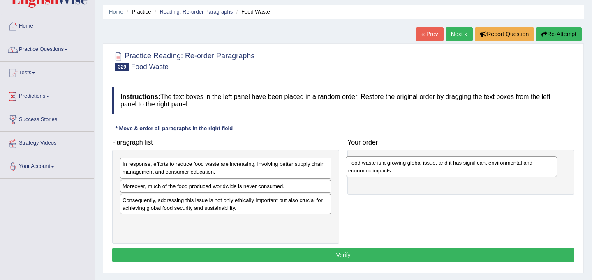
drag, startPoint x: 225, startPoint y: 226, endPoint x: 450, endPoint y: 167, distance: 233.2
click at [450, 167] on div "Food waste is a growing global issue, and it has significant environmental and …" at bounding box center [451, 167] width 211 height 21
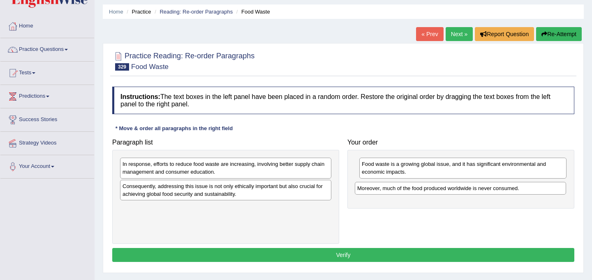
drag, startPoint x: 207, startPoint y: 187, endPoint x: 442, endPoint y: 188, distance: 234.7
click at [442, 188] on div "Moreover, much of the food produced worldwide is never consumed." at bounding box center [460, 188] width 211 height 13
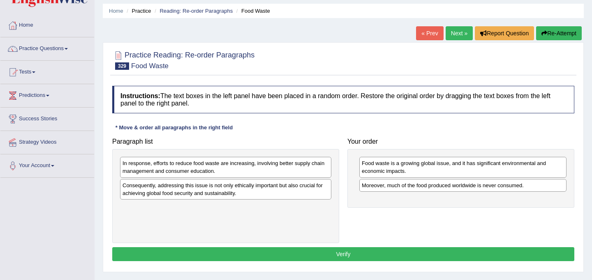
scroll to position [23, 0]
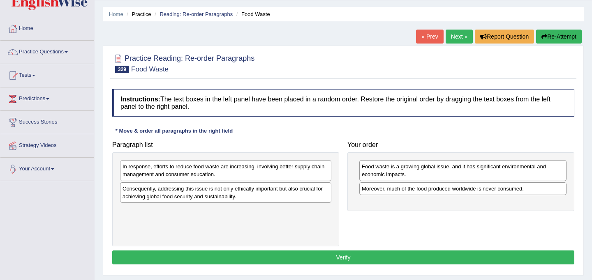
click at [261, 198] on div "Consequently, addressing this issue is not only ethically important but also cr…" at bounding box center [225, 192] width 211 height 21
click at [203, 178] on div "In response, efforts to reduce food waste are increasing, involving better supp…" at bounding box center [225, 170] width 211 height 21
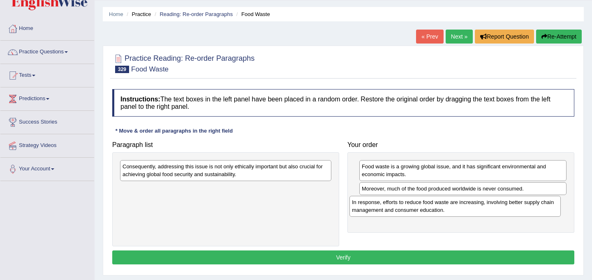
drag, startPoint x: 189, startPoint y: 168, endPoint x: 418, endPoint y: 204, distance: 232.1
click at [418, 204] on div "In response, efforts to reduce food waste are increasing, involving better supp…" at bounding box center [454, 206] width 211 height 21
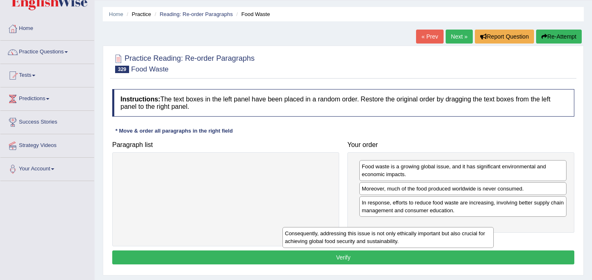
drag, startPoint x: 247, startPoint y: 171, endPoint x: 414, endPoint y: 233, distance: 178.3
click at [414, 233] on div "Consequently, addressing this issue is not only ethically important but also cr…" at bounding box center [387, 237] width 211 height 21
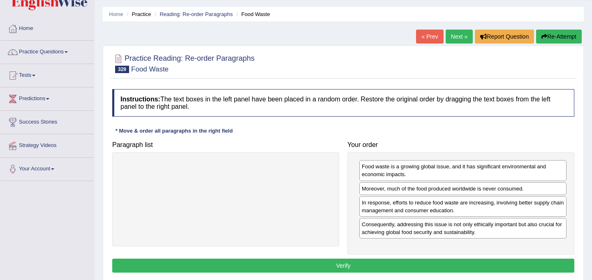
click at [374, 264] on button "Verify" at bounding box center [343, 266] width 462 height 14
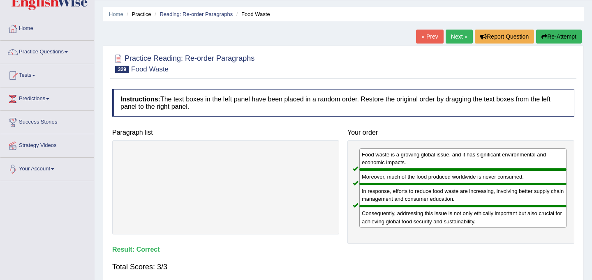
click at [454, 34] on link "Next »" at bounding box center [458, 37] width 27 height 14
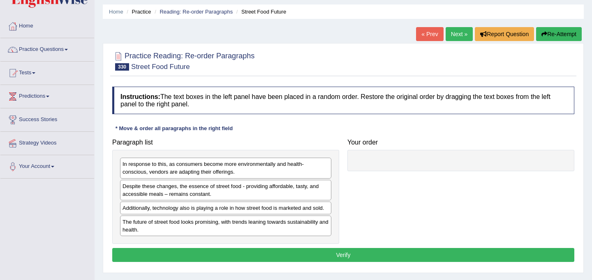
scroll to position [39, 0]
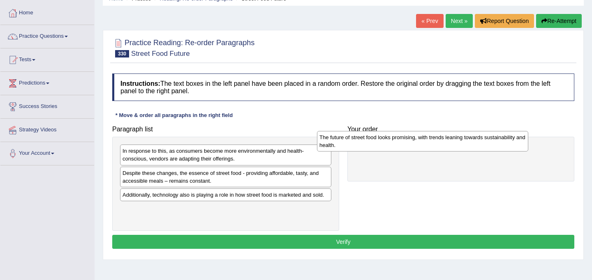
drag, startPoint x: 248, startPoint y: 214, endPoint x: 450, endPoint y: 142, distance: 213.7
click at [450, 142] on div "The future of street food looks promising, with trends leaning towards sustaina…" at bounding box center [422, 141] width 211 height 21
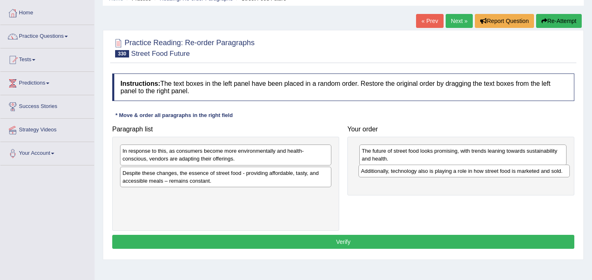
drag, startPoint x: 227, startPoint y: 197, endPoint x: 466, endPoint y: 173, distance: 239.5
click at [466, 173] on div "Additionally, technology also is playing a role in how street food is marketed …" at bounding box center [463, 171] width 211 height 13
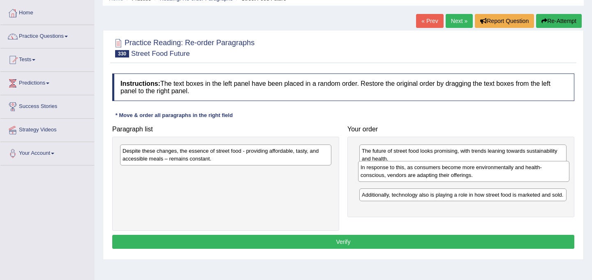
drag, startPoint x: 205, startPoint y: 158, endPoint x: 444, endPoint y: 174, distance: 238.9
click at [444, 174] on div "In response to this, as consumers become more environmentally and health-consci…" at bounding box center [463, 171] width 211 height 21
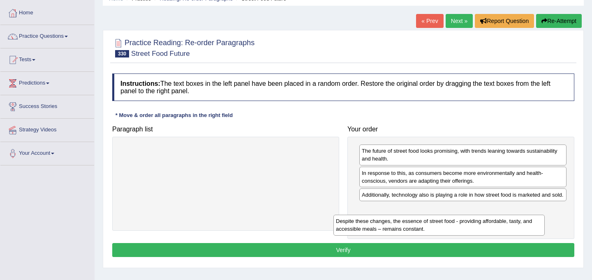
drag, startPoint x: 251, startPoint y: 152, endPoint x: 468, endPoint y: 222, distance: 228.3
click at [468, 222] on div "Despite these changes, the essence of street food - providing affordable, tasty…" at bounding box center [438, 225] width 211 height 21
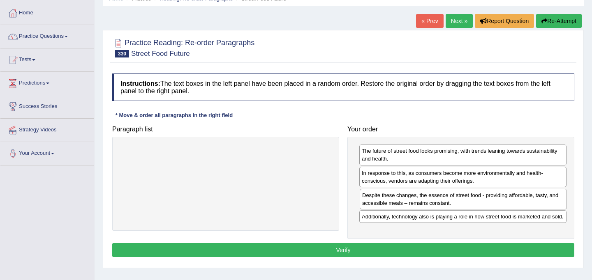
drag, startPoint x: 468, startPoint y: 222, endPoint x: 469, endPoint y: 201, distance: 21.4
click at [469, 201] on div "Despite these changes, the essence of street food - providing affordable, tasty…" at bounding box center [463, 199] width 207 height 21
click at [450, 256] on button "Verify" at bounding box center [343, 250] width 462 height 14
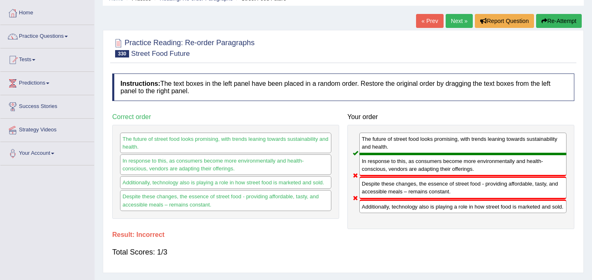
click at [564, 20] on button "Re-Attempt" at bounding box center [559, 21] width 46 height 14
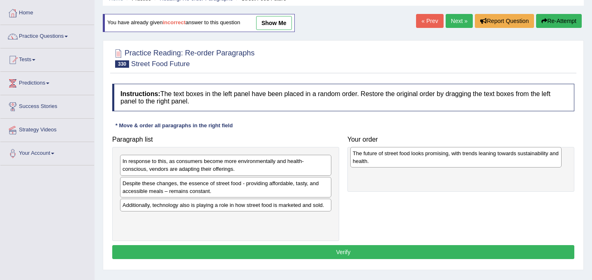
drag, startPoint x: 175, startPoint y: 230, endPoint x: 406, endPoint y: 164, distance: 239.3
click at [406, 164] on div "The future of street food looks promising, with trends leaning towards sustaina…" at bounding box center [455, 157] width 211 height 21
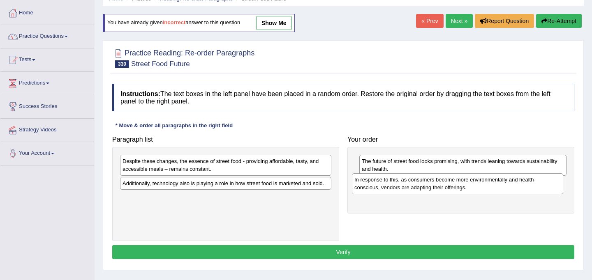
drag, startPoint x: 231, startPoint y: 170, endPoint x: 463, endPoint y: 188, distance: 232.5
click at [463, 188] on div "In response to this, as consumers become more environmentally and health-consci…" at bounding box center [457, 183] width 211 height 21
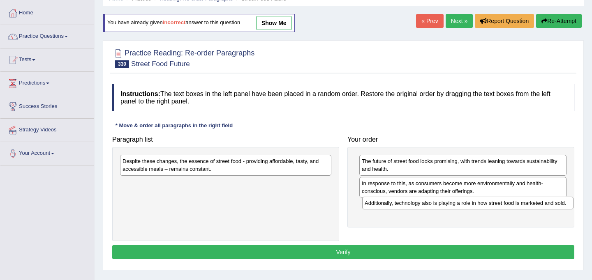
drag, startPoint x: 182, startPoint y: 187, endPoint x: 422, endPoint y: 208, distance: 240.9
click at [422, 208] on div "Additionally, technology also is playing a role in how street food is marketed …" at bounding box center [467, 203] width 211 height 13
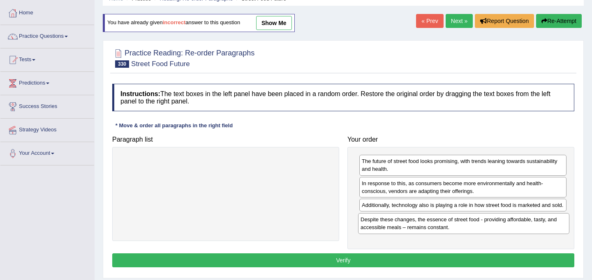
drag, startPoint x: 243, startPoint y: 165, endPoint x: 481, endPoint y: 224, distance: 245.0
click at [481, 224] on div "Despite these changes, the essence of street food - providing affordable, tasty…" at bounding box center [463, 223] width 211 height 21
click at [429, 268] on button "Verify" at bounding box center [343, 261] width 462 height 14
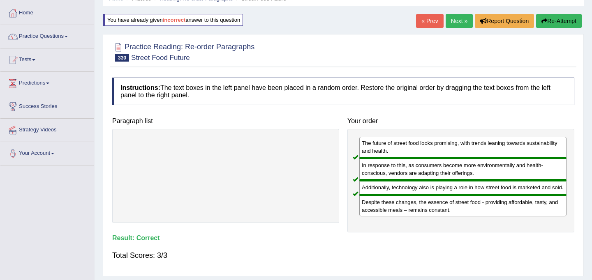
click at [457, 21] on link "Next »" at bounding box center [458, 21] width 27 height 14
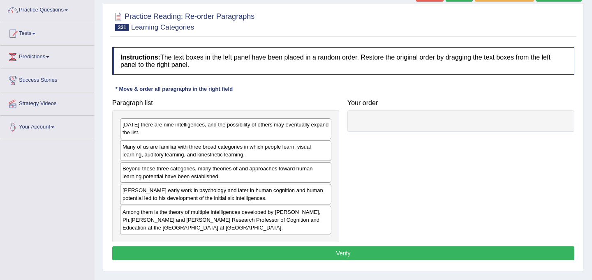
scroll to position [66, 0]
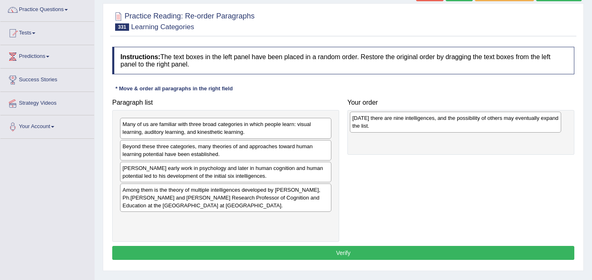
drag, startPoint x: 258, startPoint y: 129, endPoint x: 488, endPoint y: 123, distance: 229.8
click at [488, 123] on div "[DATE] there are nine intelligences, and the possibility of others may eventual…" at bounding box center [455, 122] width 211 height 21
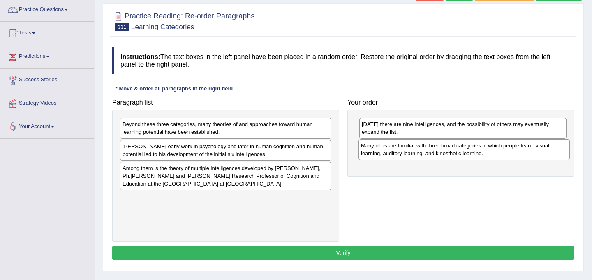
drag, startPoint x: 209, startPoint y: 131, endPoint x: 447, endPoint y: 152, distance: 239.3
click at [447, 152] on div "Many of us are familiar with three broad categories in which people learn: visu…" at bounding box center [463, 149] width 211 height 21
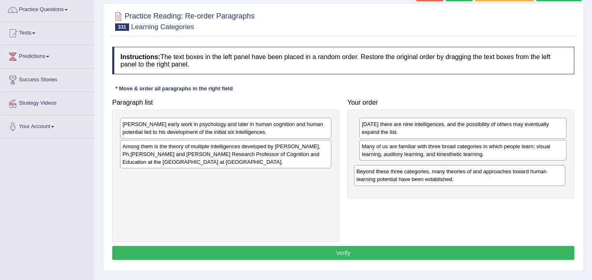
drag, startPoint x: 226, startPoint y: 134, endPoint x: 460, endPoint y: 180, distance: 238.7
click at [460, 180] on div "Beyond these three categories, many theories of and approaches toward human lea…" at bounding box center [459, 175] width 211 height 21
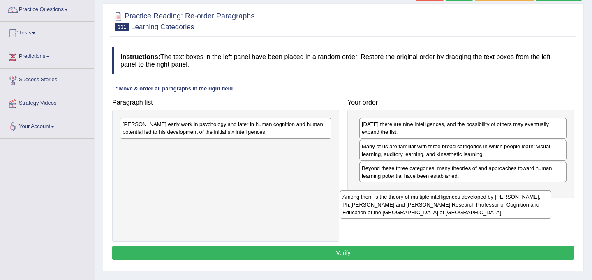
drag, startPoint x: 247, startPoint y: 154, endPoint x: 467, endPoint y: 204, distance: 225.9
click at [467, 204] on div "Among them is the theory of multiple intelligences developed by [PERSON_NAME], …" at bounding box center [445, 205] width 211 height 28
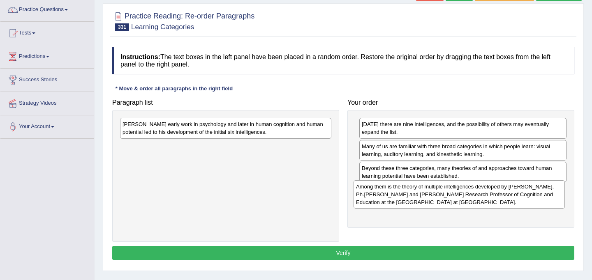
drag, startPoint x: 194, startPoint y: 153, endPoint x: 427, endPoint y: 194, distance: 236.9
click at [427, 194] on div "Among them is the theory of multiple intelligences developed by [PERSON_NAME], …" at bounding box center [458, 194] width 211 height 28
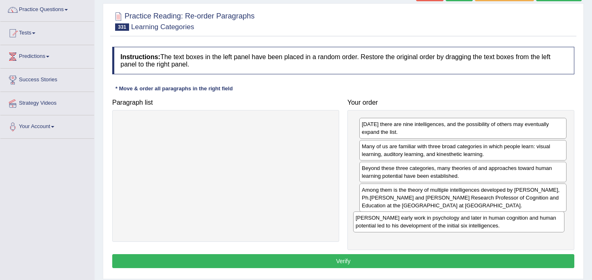
drag, startPoint x: 240, startPoint y: 125, endPoint x: 473, endPoint y: 219, distance: 251.1
click at [473, 219] on div "[PERSON_NAME] early work in psychology and later in human cognition and human p…" at bounding box center [458, 222] width 211 height 21
click at [387, 264] on button "Verify" at bounding box center [343, 261] width 462 height 14
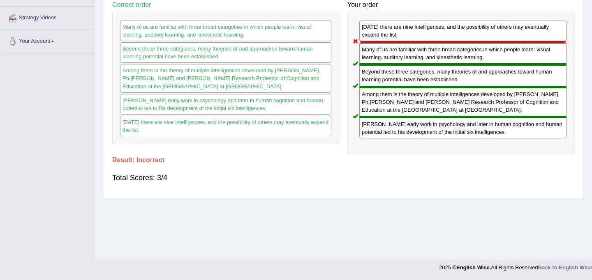
scroll to position [0, 0]
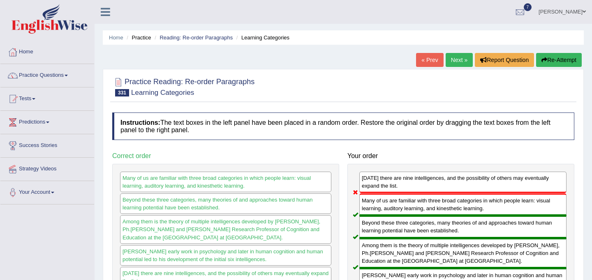
click at [560, 62] on button "Re-Attempt" at bounding box center [559, 60] width 46 height 14
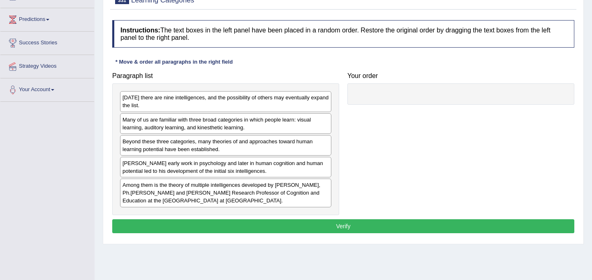
scroll to position [105, 0]
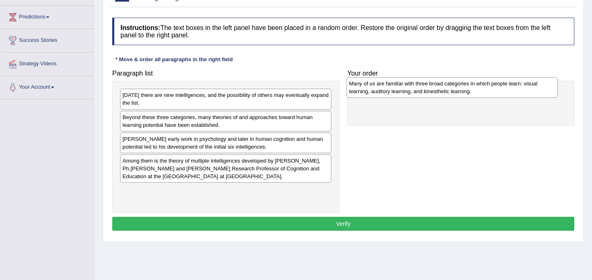
drag, startPoint x: 184, startPoint y: 121, endPoint x: 411, endPoint y: 88, distance: 228.9
click at [411, 88] on div "Many of us are familiar with three broad categories in which people learn: visu…" at bounding box center [451, 87] width 211 height 21
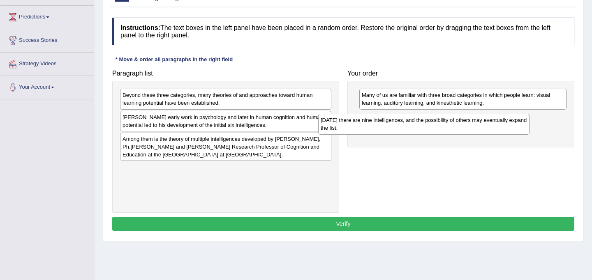
drag, startPoint x: 254, startPoint y: 99, endPoint x: 454, endPoint y: 124, distance: 201.3
click at [454, 124] on div "[DATE] there are nine intelligences, and the possibility of others may eventual…" at bounding box center [423, 124] width 211 height 21
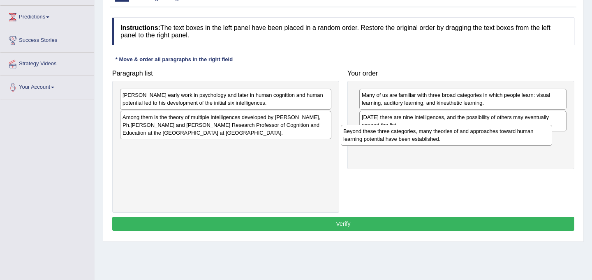
drag, startPoint x: 190, startPoint y: 95, endPoint x: 411, endPoint y: 139, distance: 225.4
click at [411, 139] on div "Beyond these three categories, many theories of and approaches toward human lea…" at bounding box center [446, 135] width 211 height 21
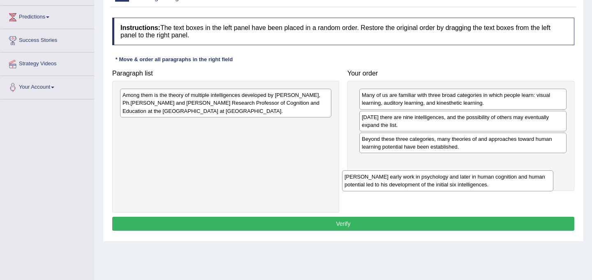
drag, startPoint x: 213, startPoint y: 98, endPoint x: 434, endPoint y: 179, distance: 236.0
click at [434, 179] on div "[PERSON_NAME] early work in psychology and later in human cognition and human p…" at bounding box center [447, 181] width 211 height 21
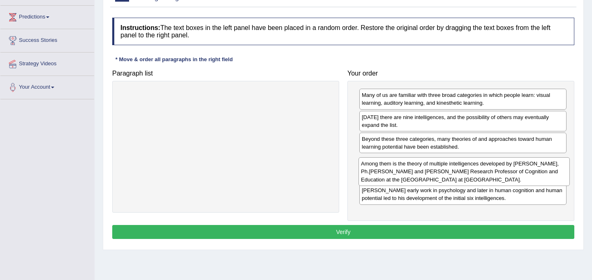
drag, startPoint x: 218, startPoint y: 97, endPoint x: 457, endPoint y: 166, distance: 248.4
click at [457, 166] on div "Among them is the theory of multiple intelligences developed by [PERSON_NAME], …" at bounding box center [463, 171] width 211 height 28
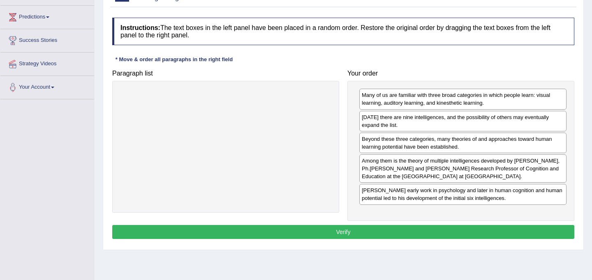
click at [383, 230] on button "Verify" at bounding box center [343, 232] width 462 height 14
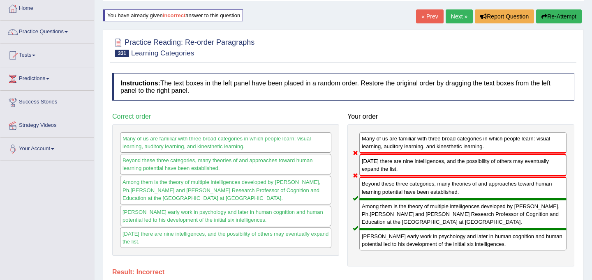
scroll to position [0, 0]
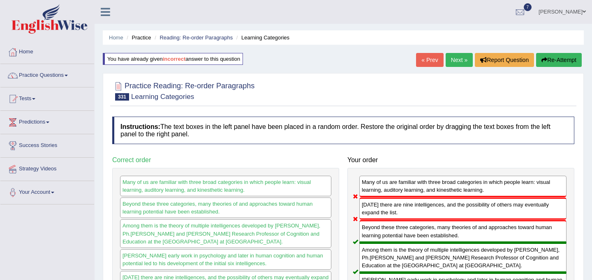
click at [175, 99] on small "Learning Categories" at bounding box center [162, 97] width 63 height 8
click at [177, 58] on b "incorrect" at bounding box center [174, 59] width 23 height 6
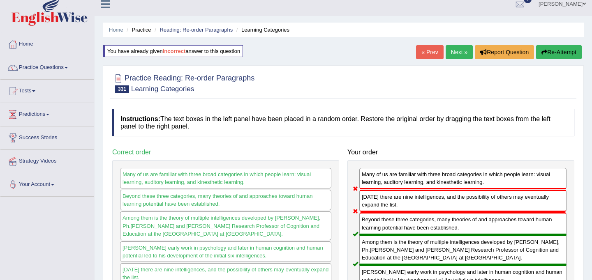
scroll to position [1, 0]
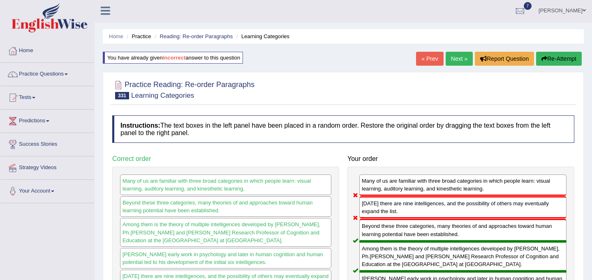
click at [561, 61] on button "Re-Attempt" at bounding box center [559, 59] width 46 height 14
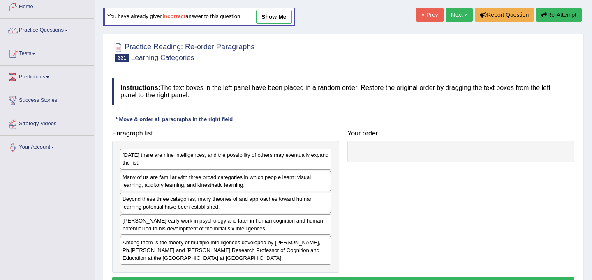
scroll to position [75, 0]
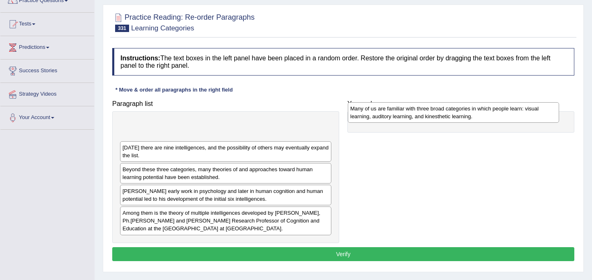
drag, startPoint x: 233, startPoint y: 154, endPoint x: 461, endPoint y: 115, distance: 231.0
click at [461, 115] on div "Many of us are familiar with three broad categories in which people learn: visu…" at bounding box center [453, 112] width 211 height 21
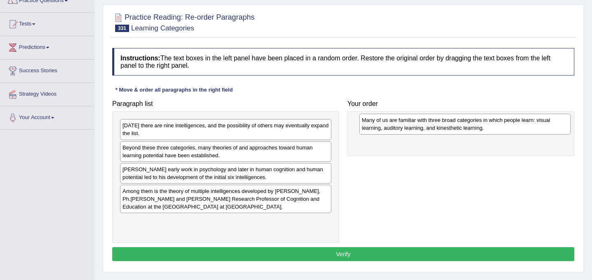
drag, startPoint x: 288, startPoint y: 132, endPoint x: 527, endPoint y: 126, distance: 239.2
click at [527, 126] on div "Many of us are familiar with three broad categories in which people learn: visu…" at bounding box center [464, 124] width 211 height 21
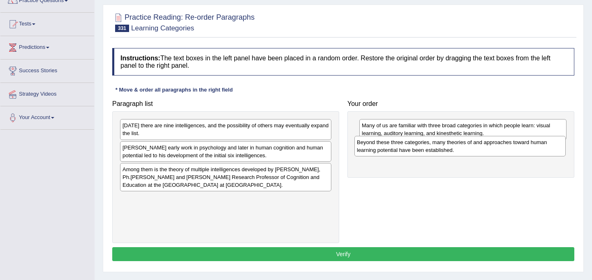
drag, startPoint x: 212, startPoint y: 157, endPoint x: 447, endPoint y: 152, distance: 234.3
click at [447, 152] on div "Beyond these three categories, many theories of and approaches toward human lea…" at bounding box center [459, 146] width 211 height 21
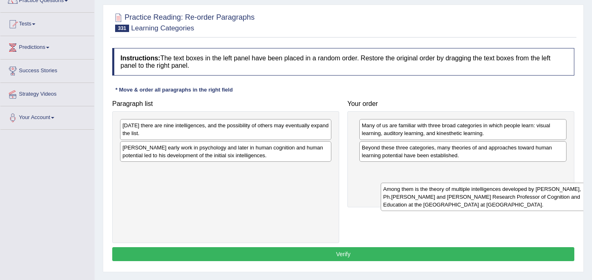
drag, startPoint x: 200, startPoint y: 180, endPoint x: 454, endPoint y: 186, distance: 253.6
click at [456, 196] on div "Among them is the theory of multiple intelligences developed by [PERSON_NAME], …" at bounding box center [486, 197] width 211 height 28
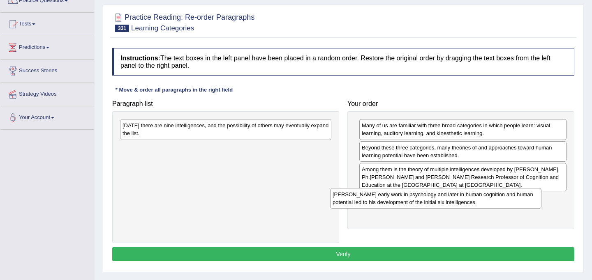
drag, startPoint x: 168, startPoint y: 154, endPoint x: 380, endPoint y: 205, distance: 218.1
click at [380, 205] on div "[PERSON_NAME] early work in psychology and later in human cognition and human p…" at bounding box center [435, 198] width 211 height 21
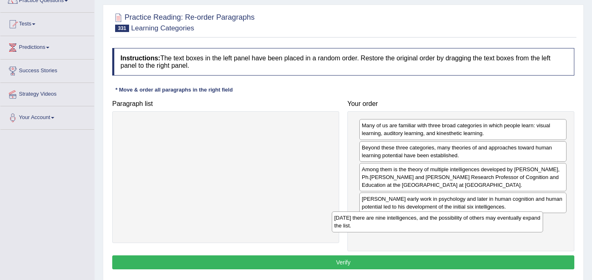
drag, startPoint x: 178, startPoint y: 129, endPoint x: 397, endPoint y: 226, distance: 239.5
click at [397, 226] on div "[DATE] there are nine intelligences, and the possibility of others may eventual…" at bounding box center [437, 222] width 211 height 21
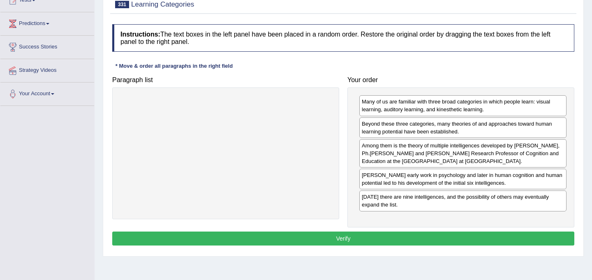
scroll to position [101, 0]
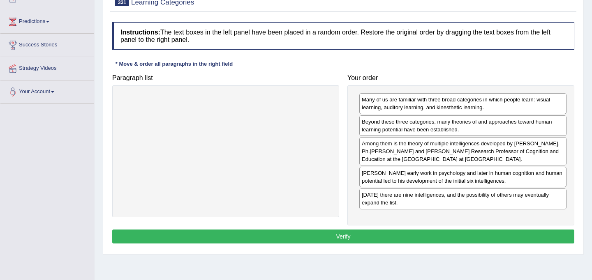
click at [411, 235] on button "Verify" at bounding box center [343, 237] width 462 height 14
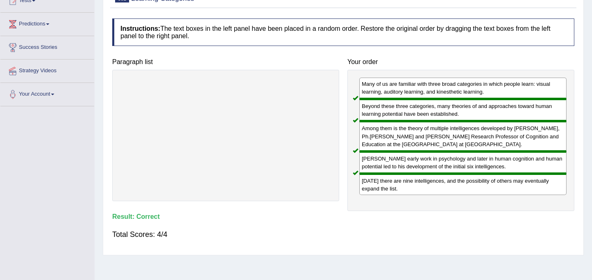
scroll to position [0, 0]
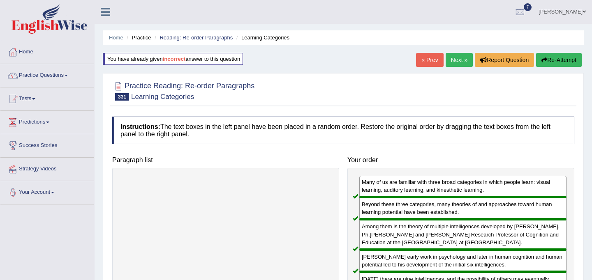
click at [460, 58] on link "Next »" at bounding box center [458, 60] width 27 height 14
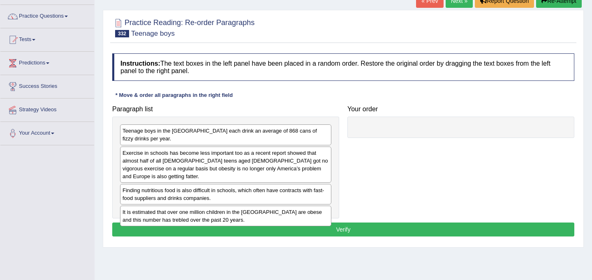
scroll to position [60, 0]
click at [460, 205] on div "Paragraph list Teenage boys in the US each drink an average of 868 cans of fizz…" at bounding box center [343, 160] width 470 height 118
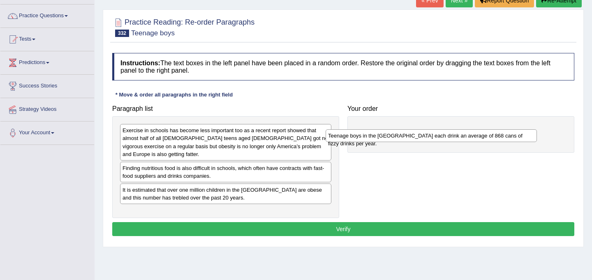
drag, startPoint x: 249, startPoint y: 132, endPoint x: 455, endPoint y: 137, distance: 205.5
click at [455, 137] on div "Teenage boys in the [GEOGRAPHIC_DATA] each drink an average of 868 cans of fizz…" at bounding box center [430, 135] width 211 height 13
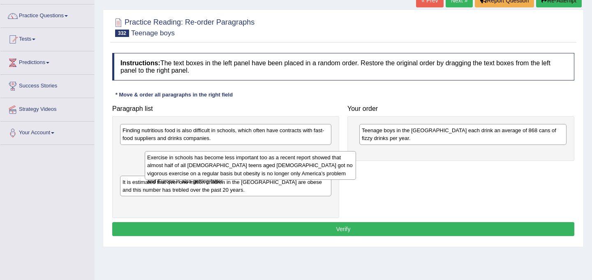
drag, startPoint x: 181, startPoint y: 140, endPoint x: 206, endPoint y: 167, distance: 36.7
click at [206, 167] on div "Exercise in schools has become less important too as a recent report showed tha…" at bounding box center [250, 165] width 211 height 28
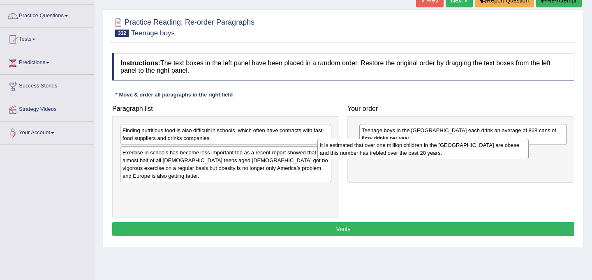
drag, startPoint x: 219, startPoint y: 190, endPoint x: 416, endPoint y: 153, distance: 201.1
click at [416, 153] on div "It is estimated that over one million children in the [GEOGRAPHIC_DATA] are obe…" at bounding box center [422, 149] width 211 height 21
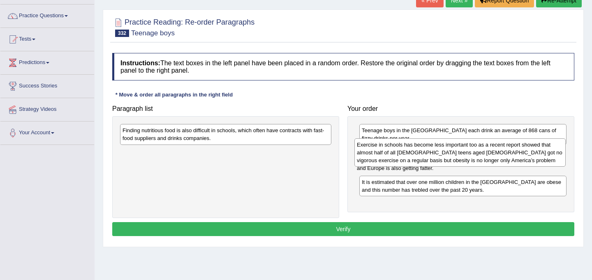
drag, startPoint x: 206, startPoint y: 161, endPoint x: 440, endPoint y: 153, distance: 234.4
click at [440, 153] on div "Exercise in schools has become less important too as a recent report showed tha…" at bounding box center [459, 152] width 211 height 28
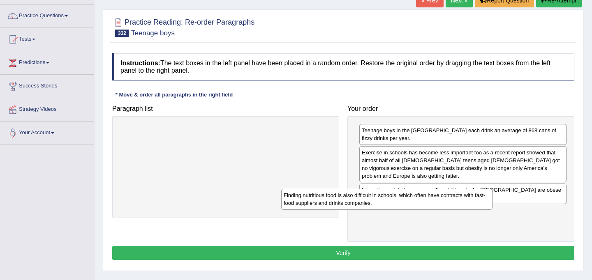
drag, startPoint x: 279, startPoint y: 138, endPoint x: 440, endPoint y: 203, distance: 173.5
click at [440, 203] on div "Finding nutritious food is also difficult in schools, which often have contract…" at bounding box center [386, 199] width 211 height 21
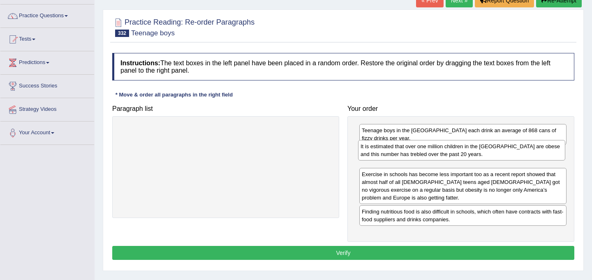
drag, startPoint x: 445, startPoint y: 179, endPoint x: 444, endPoint y: 151, distance: 28.0
click at [444, 151] on div "It is estimated that over one million children in the UK are obese and this num…" at bounding box center [461, 150] width 207 height 21
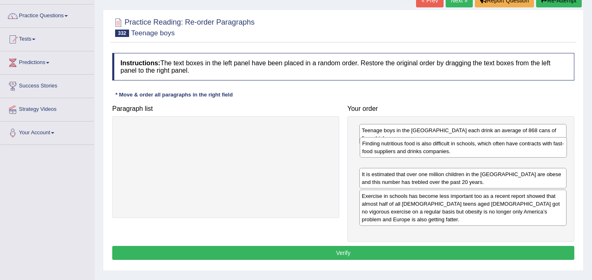
drag, startPoint x: 444, startPoint y: 204, endPoint x: 444, endPoint y: 151, distance: 52.6
click at [444, 151] on div "Finding nutritious food is also difficult in schools, which often have contract…" at bounding box center [463, 147] width 207 height 21
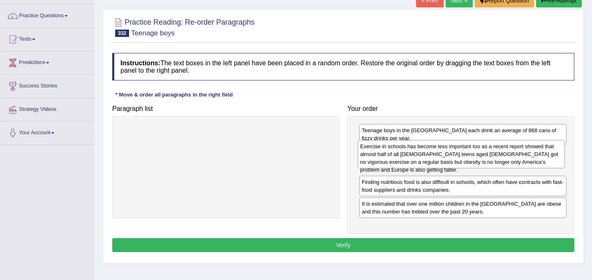
drag, startPoint x: 440, startPoint y: 196, endPoint x: 438, endPoint y: 154, distance: 41.9
click at [438, 154] on div "Exercise in schools has become less important too as a recent report showed tha…" at bounding box center [461, 154] width 207 height 28
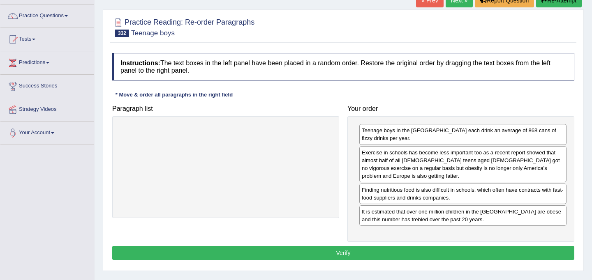
click at [430, 246] on button "Verify" at bounding box center [343, 253] width 462 height 14
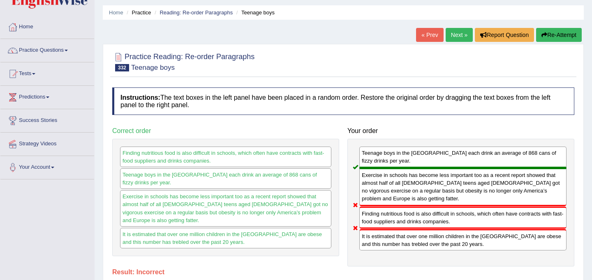
scroll to position [23, 0]
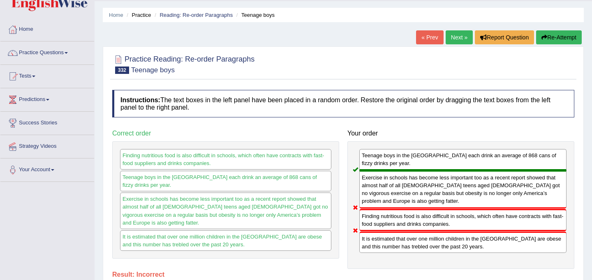
click at [553, 37] on button "Re-Attempt" at bounding box center [559, 37] width 46 height 14
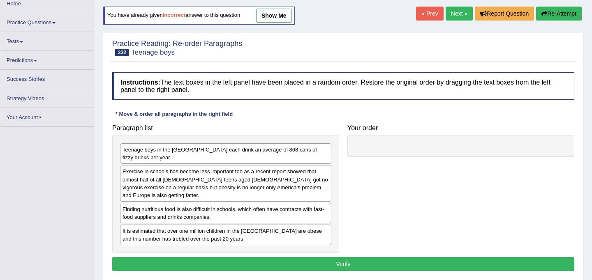
scroll to position [47, 0]
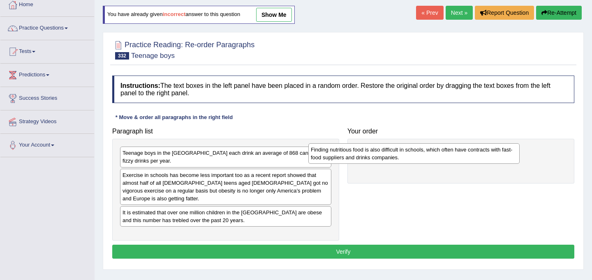
drag, startPoint x: 256, startPoint y: 198, endPoint x: 445, endPoint y: 150, distance: 194.5
click at [445, 150] on div "Finding nutritious food is also difficult in schools, which often have contract…" at bounding box center [413, 153] width 211 height 21
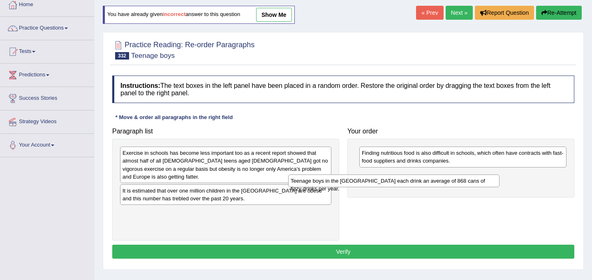
drag, startPoint x: 272, startPoint y: 155, endPoint x: 440, endPoint y: 183, distance: 170.3
click at [440, 183] on div "Teenage boys in the US each drink an average of 868 cans of fizzy drinks per ye…" at bounding box center [393, 181] width 211 height 13
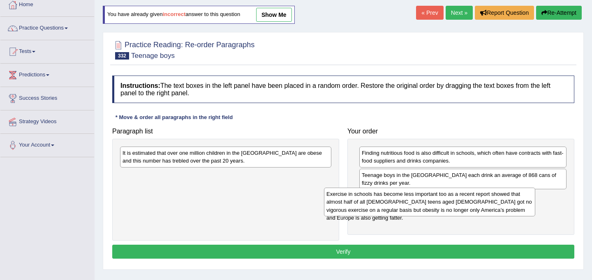
drag, startPoint x: 238, startPoint y: 161, endPoint x: 442, endPoint y: 202, distance: 207.9
click at [442, 202] on div "Exercise in schools has become less important too as a recent report showed tha…" at bounding box center [429, 202] width 211 height 28
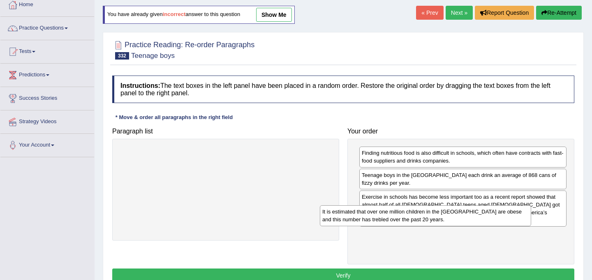
drag, startPoint x: 226, startPoint y: 158, endPoint x: 431, endPoint y: 219, distance: 213.5
click at [431, 219] on div "It is estimated that over one million children in the UK are obese and this num…" at bounding box center [425, 215] width 211 height 21
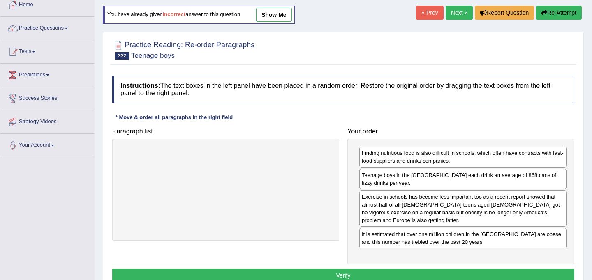
click at [386, 269] on button "Verify" at bounding box center [343, 276] width 462 height 14
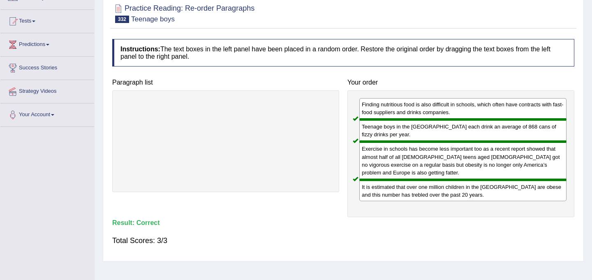
scroll to position [0, 0]
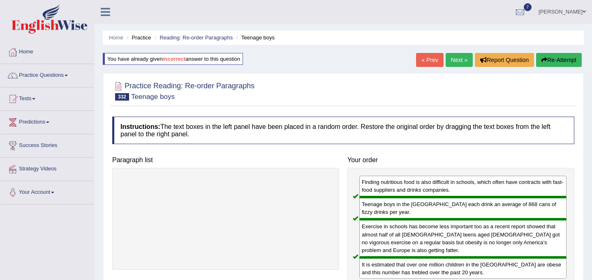
click at [552, 61] on button "Re-Attempt" at bounding box center [559, 60] width 46 height 14
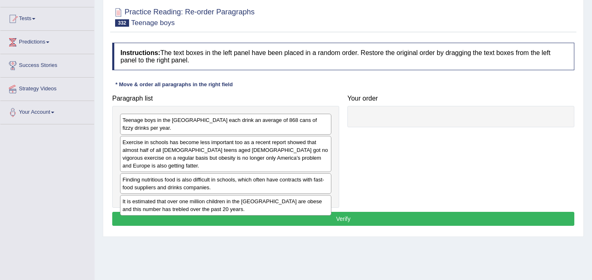
scroll to position [83, 0]
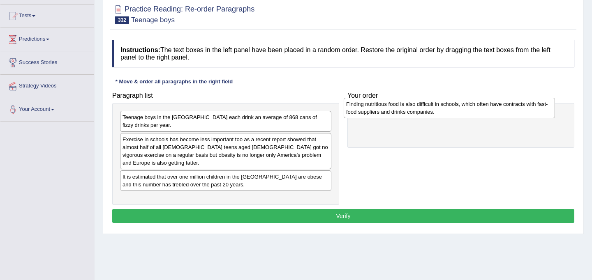
drag, startPoint x: 234, startPoint y: 170, endPoint x: 457, endPoint y: 113, distance: 230.7
click at [457, 113] on div "Finding nutritious food is also difficult in schools, which often have contract…" at bounding box center [449, 108] width 211 height 21
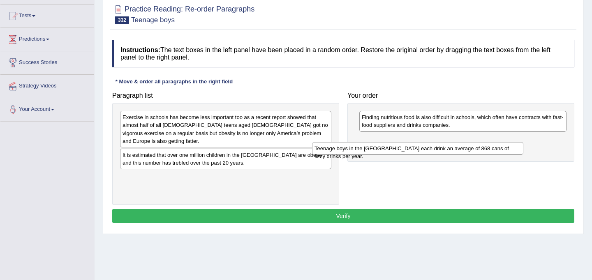
drag, startPoint x: 243, startPoint y: 120, endPoint x: 438, endPoint y: 148, distance: 196.4
click at [438, 149] on div "Teenage boys in the US each drink an average of 868 cans of fizzy drinks per ye…" at bounding box center [417, 148] width 211 height 13
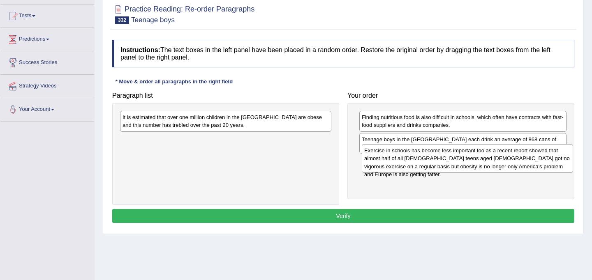
drag, startPoint x: 284, startPoint y: 131, endPoint x: 524, endPoint y: 164, distance: 242.6
click at [524, 164] on div "Exercise in schools has become less important too as a recent report showed tha…" at bounding box center [467, 158] width 211 height 28
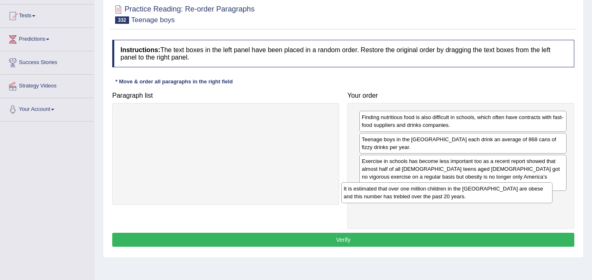
drag, startPoint x: 261, startPoint y: 123, endPoint x: 486, endPoint y: 189, distance: 234.2
click at [486, 189] on div "It is estimated that over one million children in the UK are obese and this num…" at bounding box center [446, 192] width 211 height 21
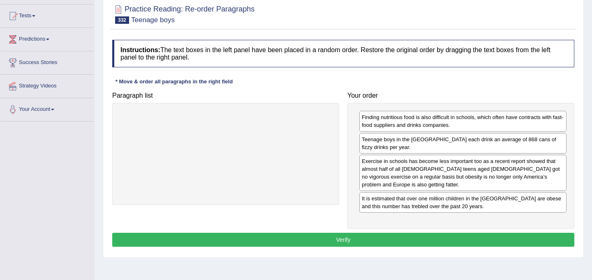
click at [397, 233] on button "Verify" at bounding box center [343, 240] width 462 height 14
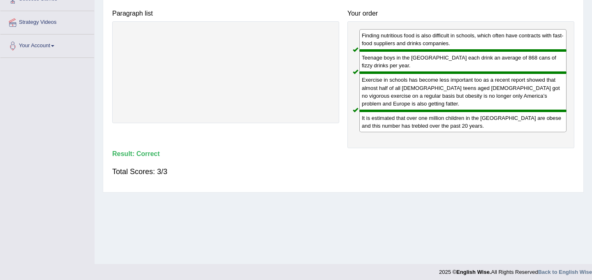
scroll to position [0, 0]
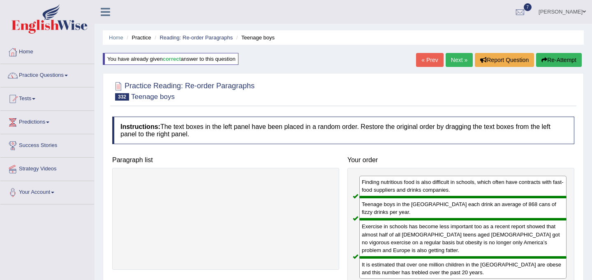
click at [457, 59] on link "Next »" at bounding box center [458, 60] width 27 height 14
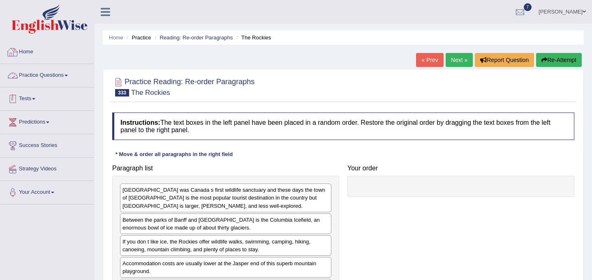
click at [33, 100] on link "Tests" at bounding box center [47, 98] width 94 height 21
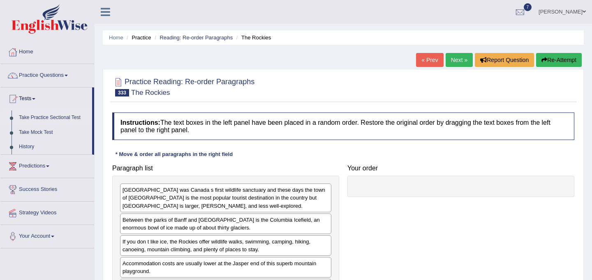
click at [50, 118] on link "Take Practice Sectional Test" at bounding box center [53, 118] width 77 height 15
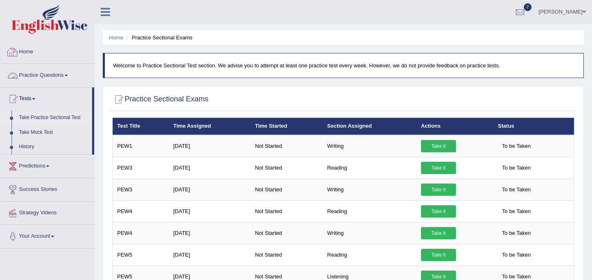
click at [39, 75] on link "Practice Questions" at bounding box center [47, 74] width 94 height 21
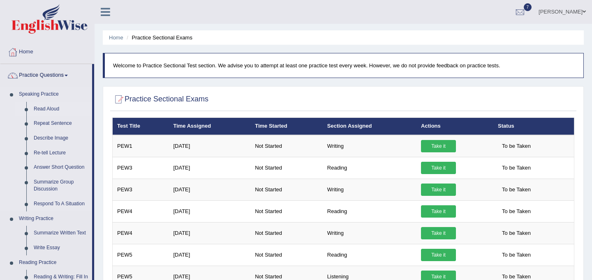
click at [47, 107] on link "Read Aloud" at bounding box center [61, 109] width 62 height 15
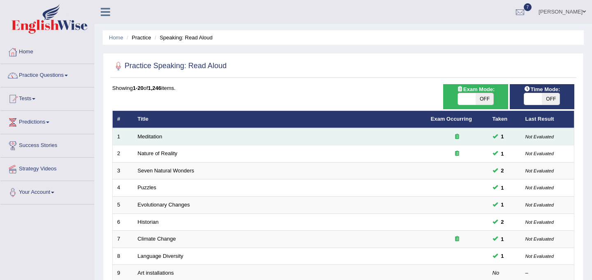
click at [163, 138] on td "Meditation" at bounding box center [279, 136] width 293 height 17
click at [161, 136] on link "Meditation" at bounding box center [150, 137] width 25 height 6
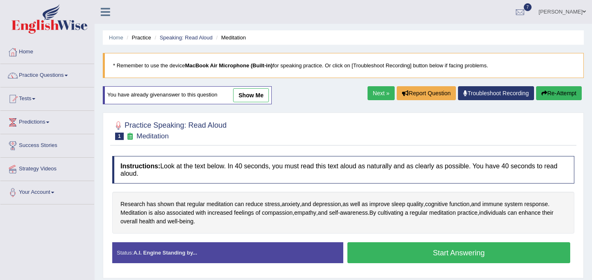
click at [487, 248] on button "Start Answering" at bounding box center [458, 252] width 223 height 21
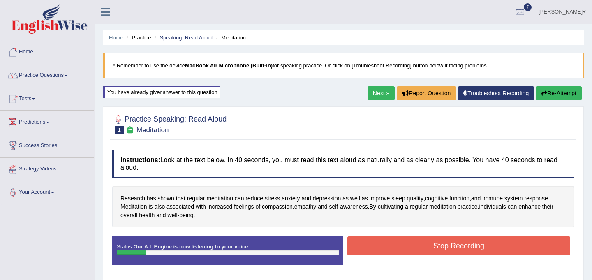
click at [558, 97] on button "Re-Attempt" at bounding box center [559, 93] width 46 height 14
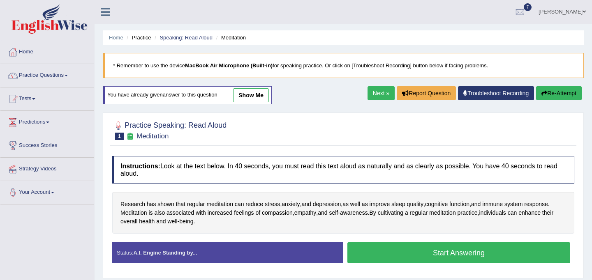
click at [442, 254] on button "Start Answering" at bounding box center [458, 252] width 223 height 21
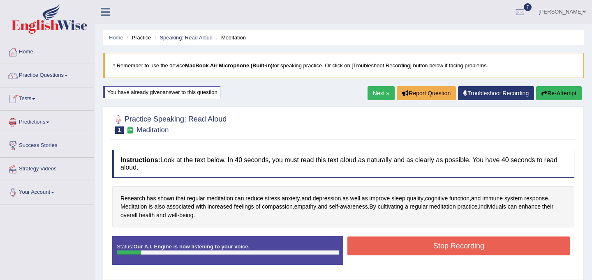
click at [43, 97] on link "Tests" at bounding box center [47, 98] width 94 height 21
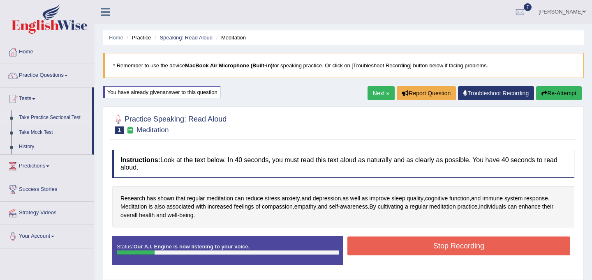
click at [53, 115] on link "Take Practice Sectional Test" at bounding box center [53, 118] width 77 height 15
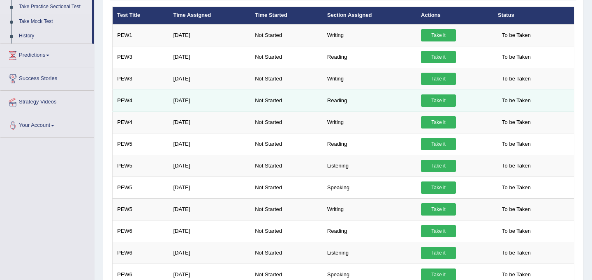
scroll to position [111, 0]
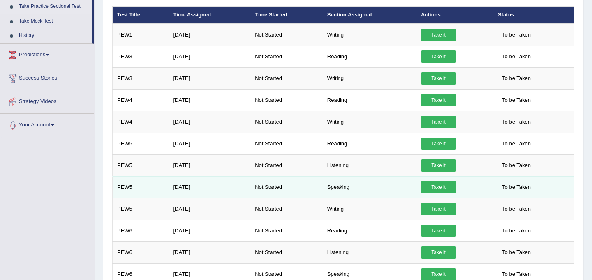
click at [437, 190] on link "Take it" at bounding box center [438, 187] width 35 height 12
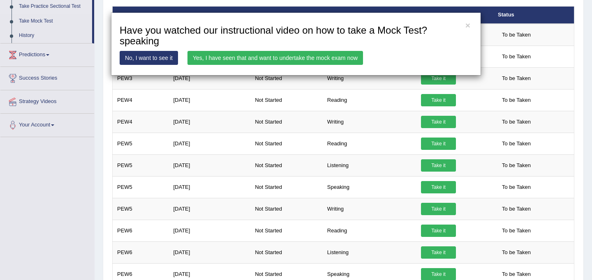
click at [288, 57] on link "Yes, I have seen that and want to undertake the mock exam now" at bounding box center [274, 58] width 175 height 14
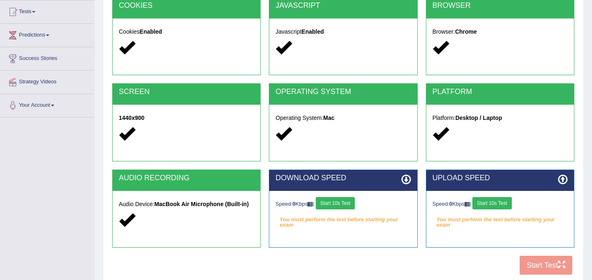
scroll to position [151, 0]
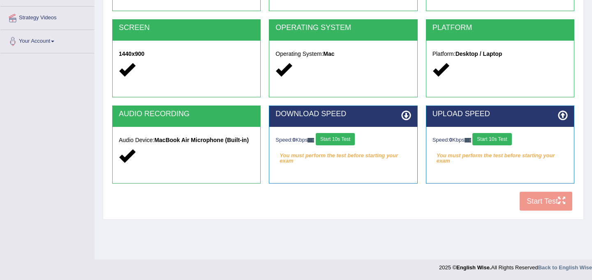
click at [335, 138] on button "Start 10s Test" at bounding box center [335, 139] width 39 height 12
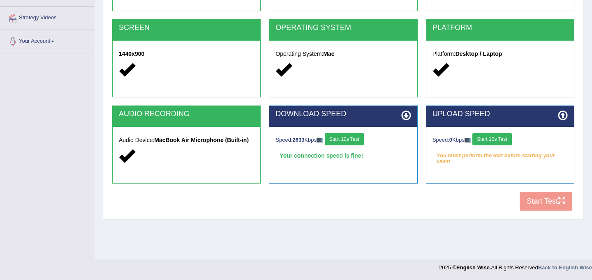
click at [499, 140] on button "Start 10s Test" at bounding box center [491, 139] width 39 height 12
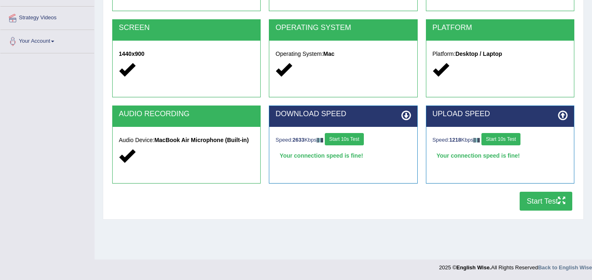
click at [531, 202] on button "Start Test" at bounding box center [545, 201] width 53 height 19
